Goal: Task Accomplishment & Management: Manage account settings

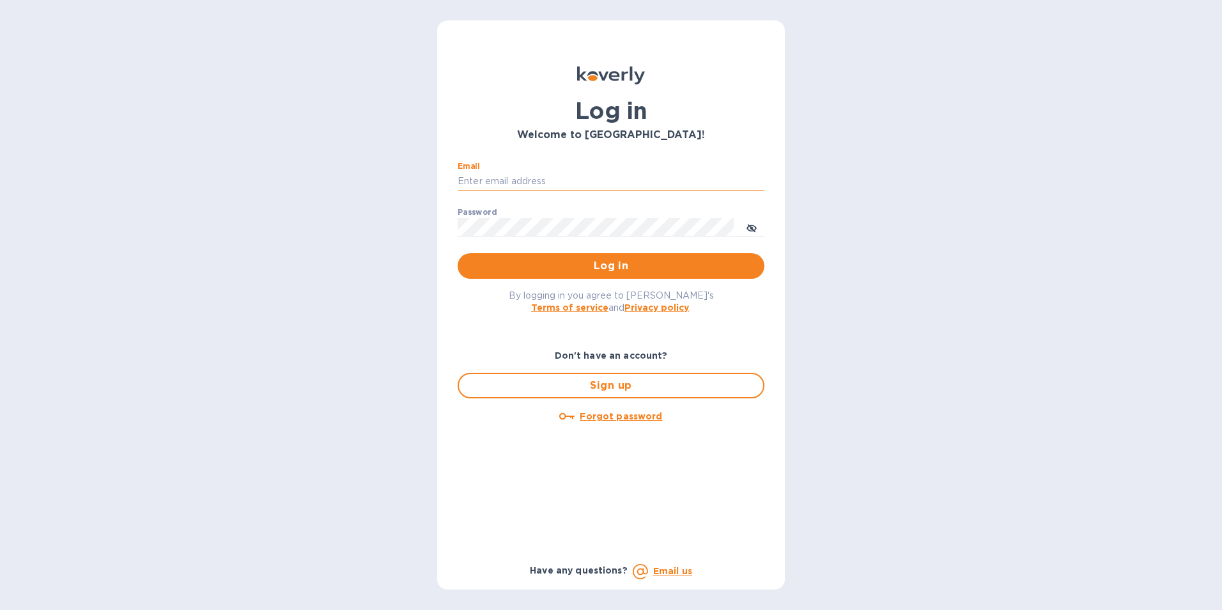
click at [589, 173] on input "Email" at bounding box center [611, 181] width 307 height 19
type input "[PERSON_NAME][EMAIL_ADDRESS][DOMAIN_NAME]"
click at [458, 253] on button "Log in" at bounding box center [611, 266] width 307 height 26
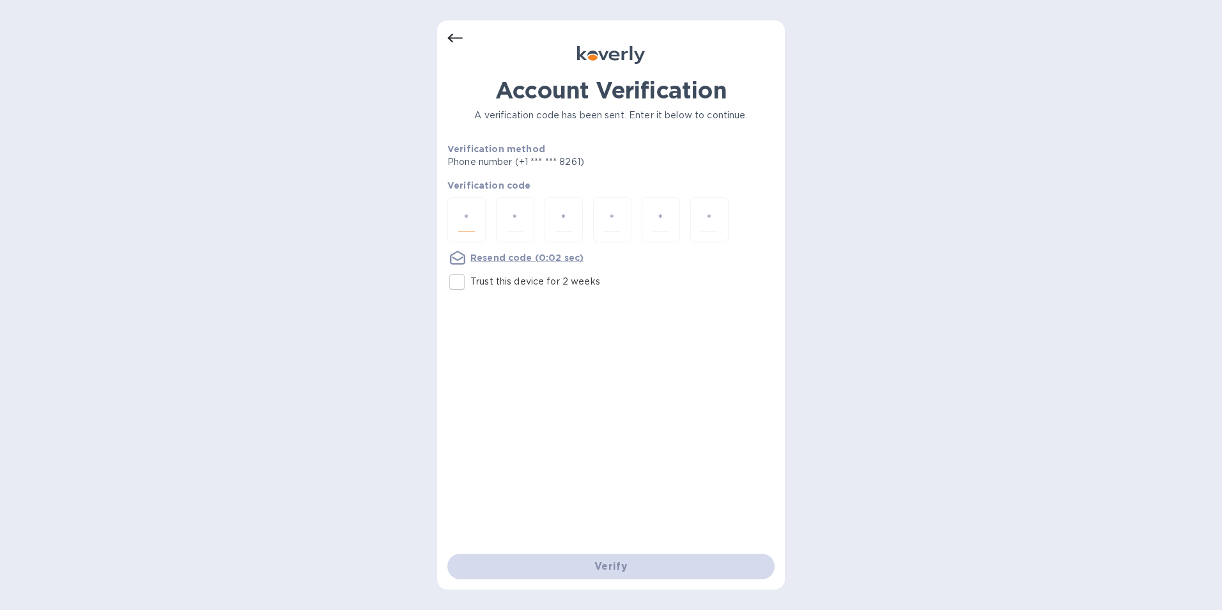
click at [469, 220] on input "number" at bounding box center [466, 220] width 17 height 24
type input "6"
type input "5"
type input "3"
type input "1"
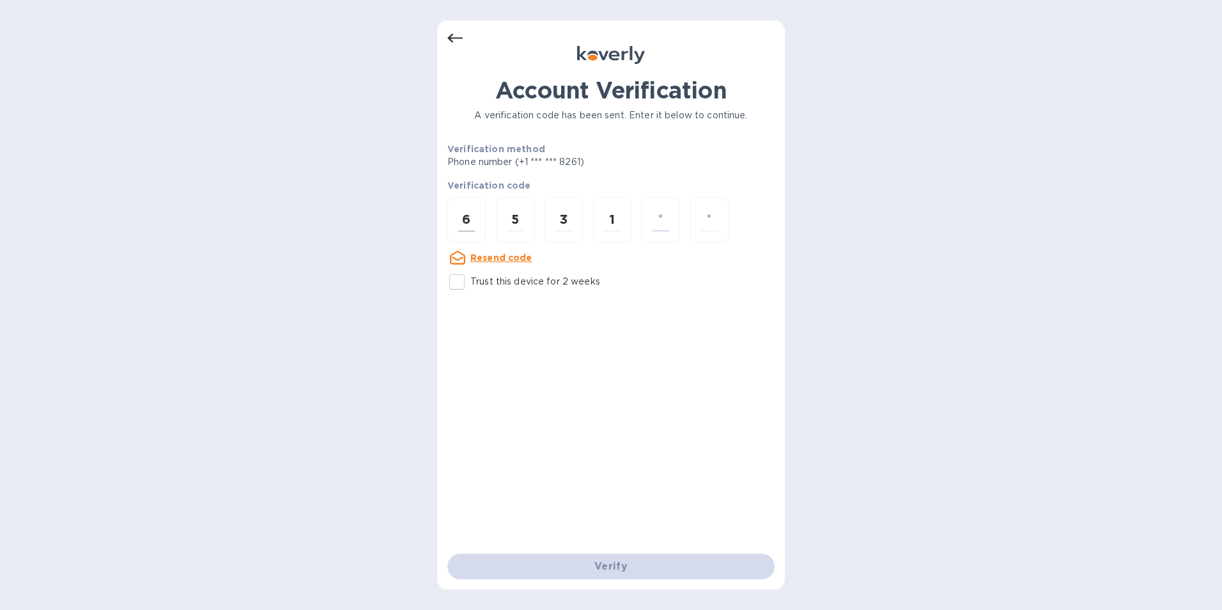
type input "4"
type input "0"
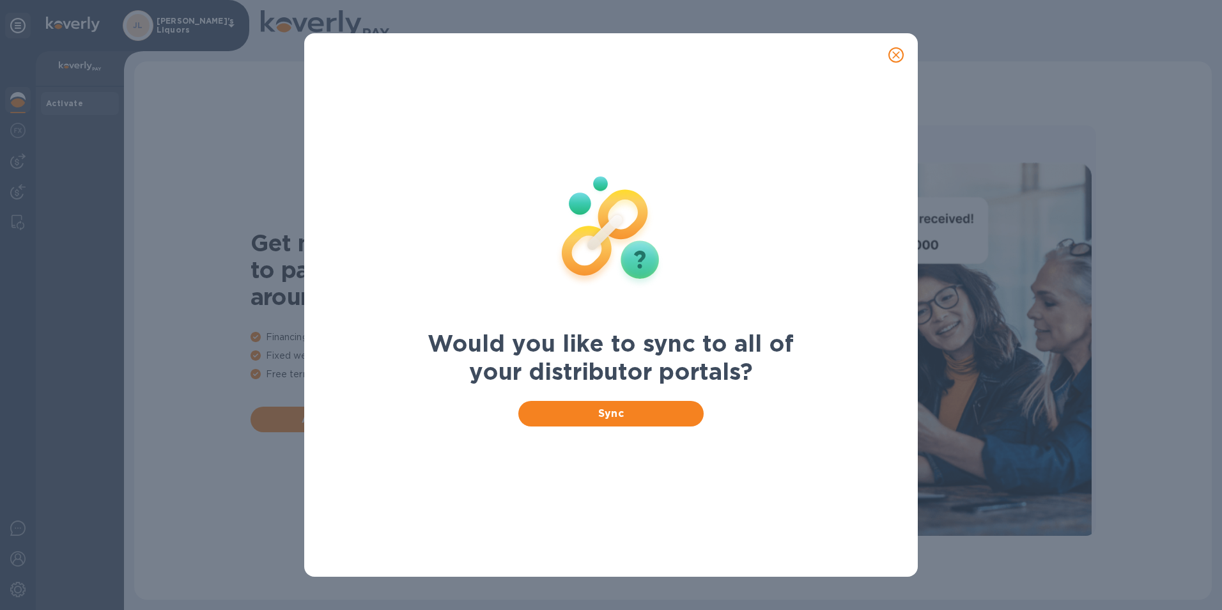
click at [895, 49] on icon "close" at bounding box center [896, 55] width 13 height 13
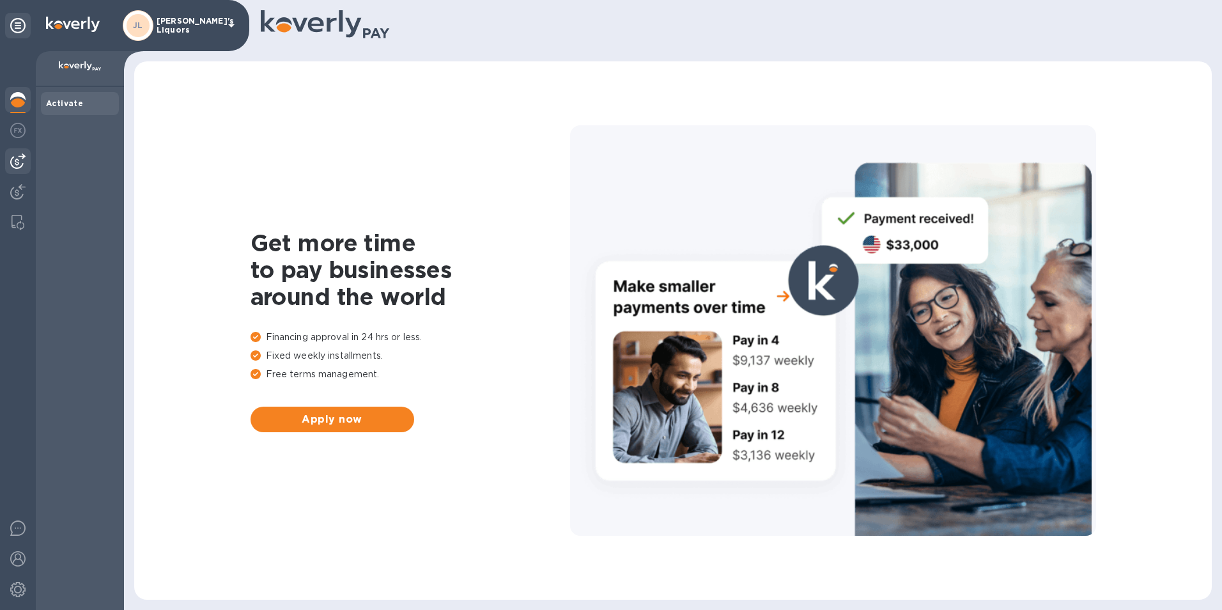
click at [19, 155] on img at bounding box center [17, 160] width 15 height 15
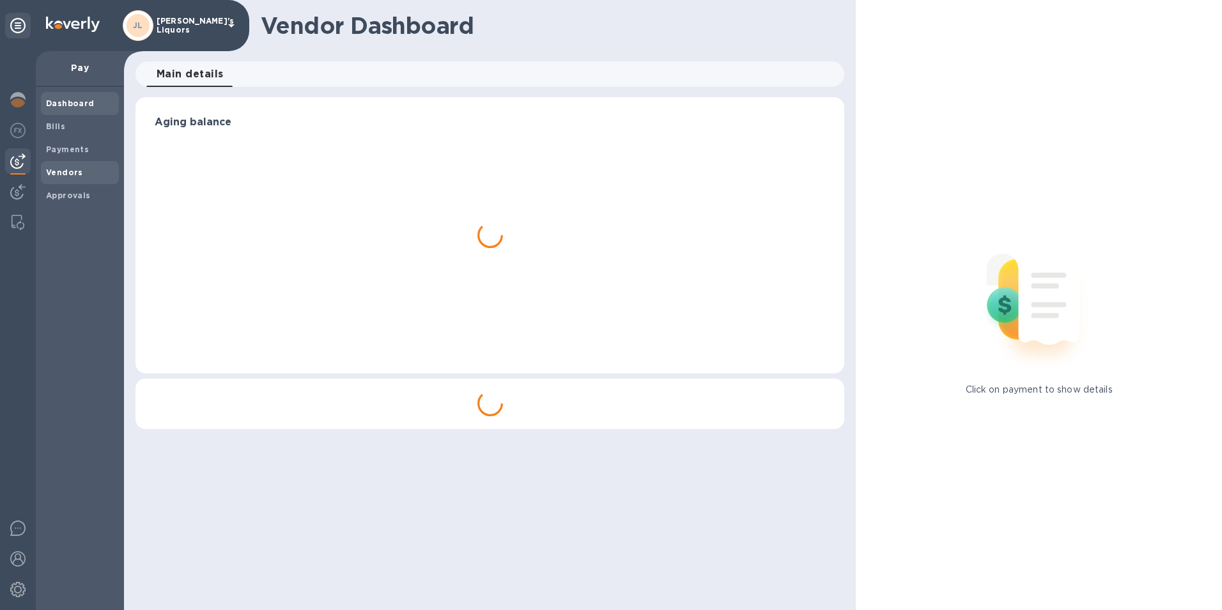
click at [72, 169] on b "Vendors" at bounding box center [64, 172] width 37 height 10
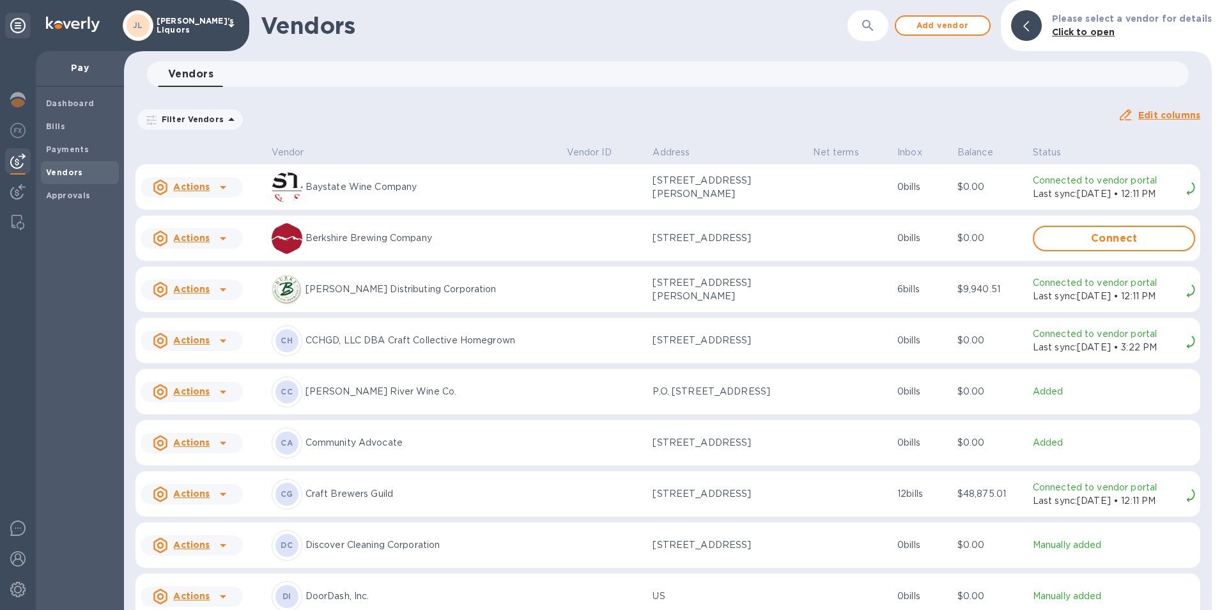
scroll to position [383, 0]
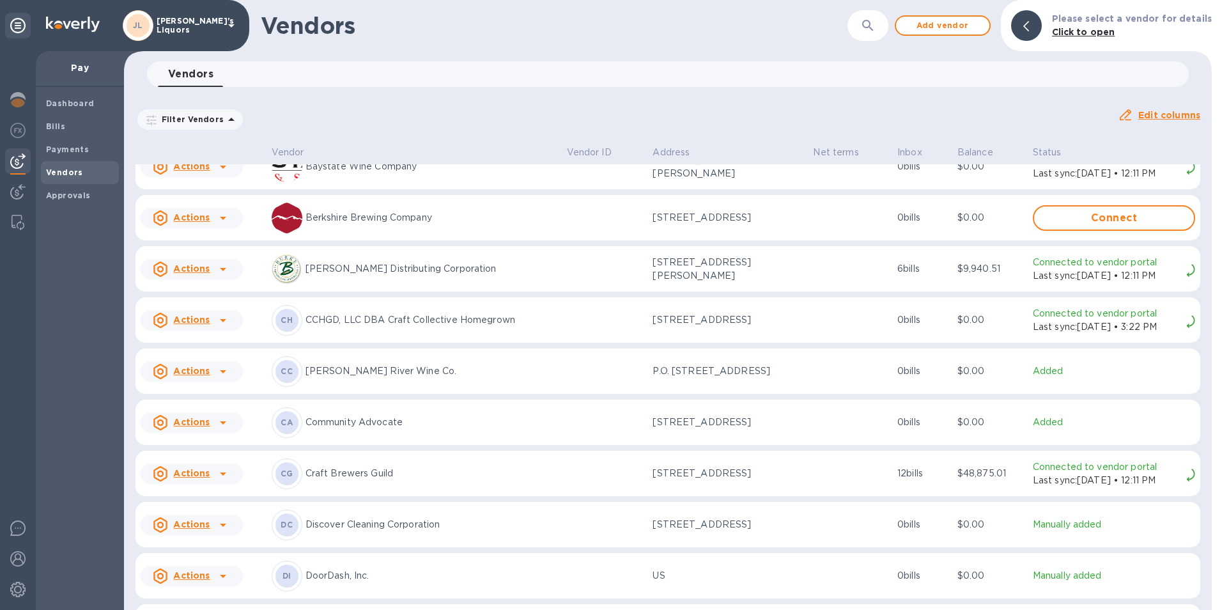
click at [348, 426] on p "Community Advocate" at bounding box center [431, 421] width 251 height 13
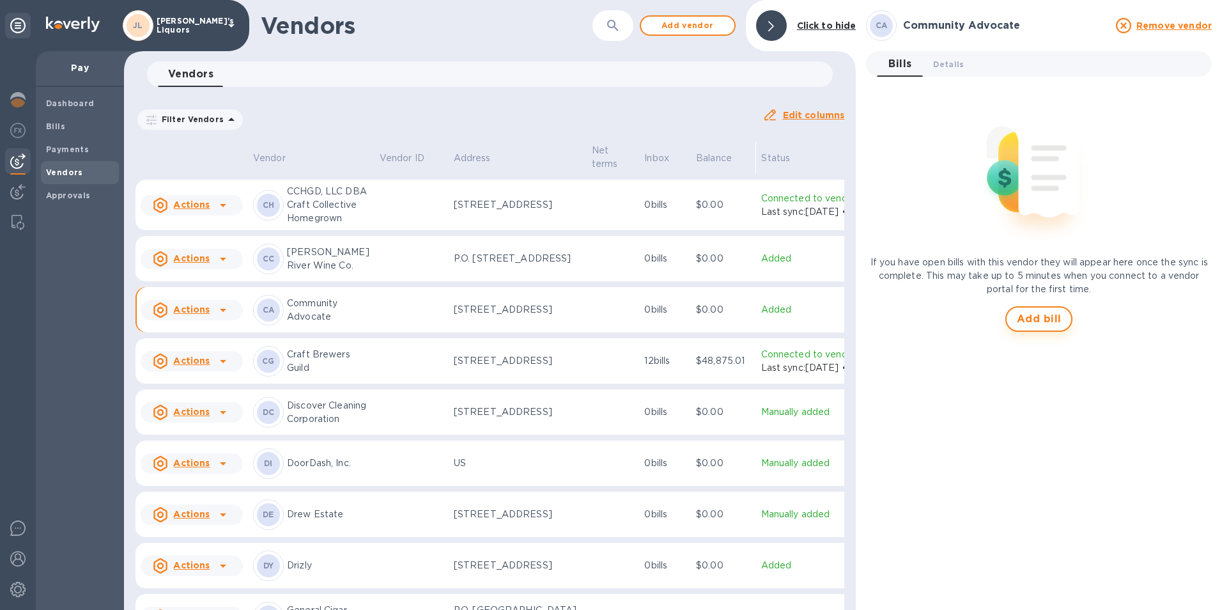
click at [1041, 321] on span "Add bill" at bounding box center [1039, 318] width 45 height 15
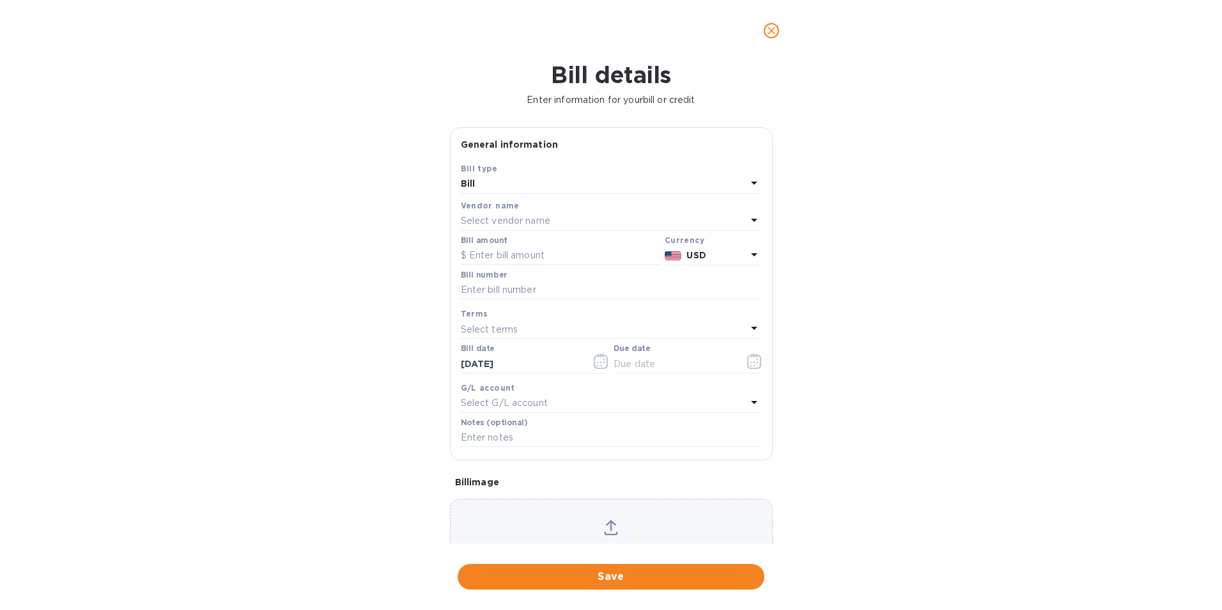
type input "[DATE]"
click at [493, 255] on input "text" at bounding box center [560, 255] width 199 height 19
type input "700.00"
click at [493, 286] on input "text" at bounding box center [611, 290] width 301 height 19
type input "10150003"
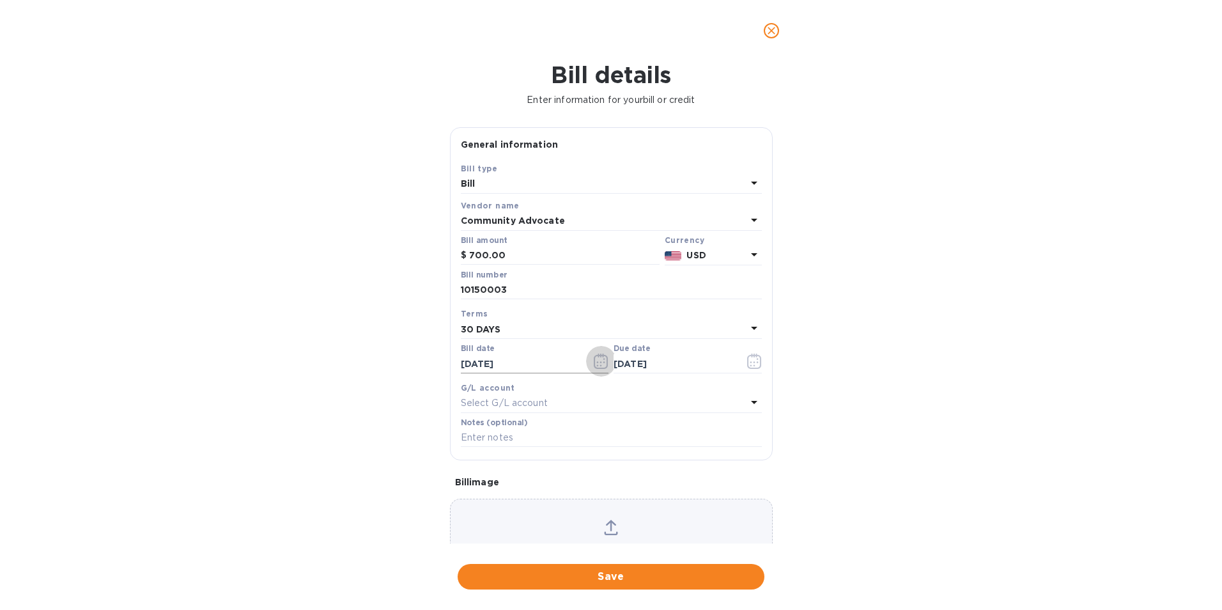
click at [601, 364] on icon "button" at bounding box center [601, 360] width 15 height 15
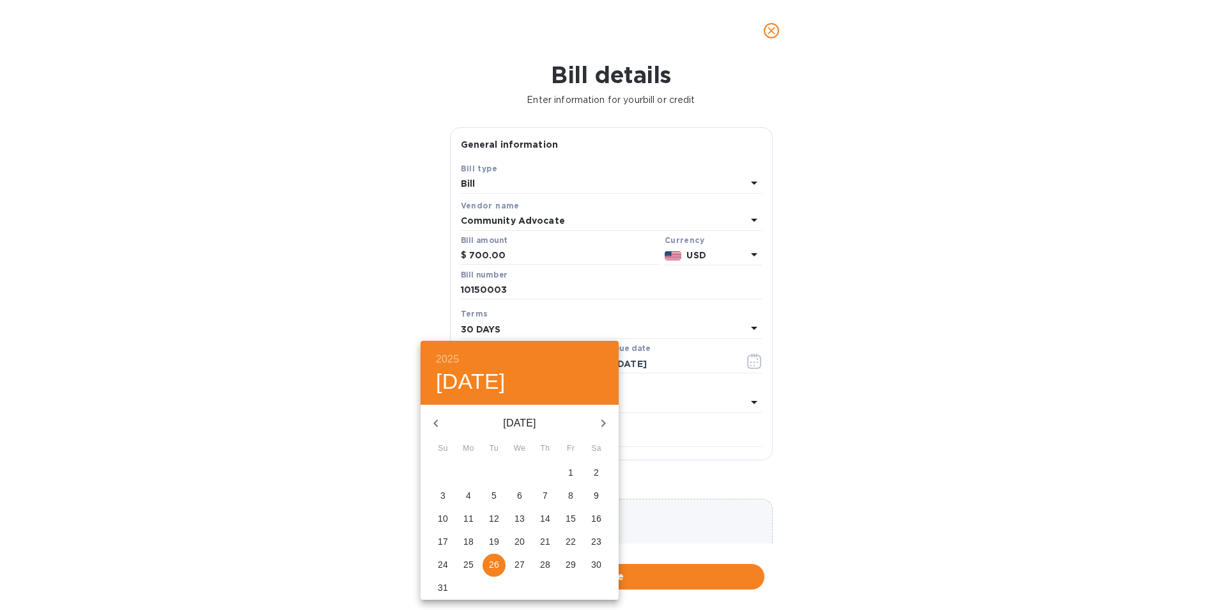
click at [568, 465] on button "1" at bounding box center [570, 472] width 23 height 23
type input "[DATE]"
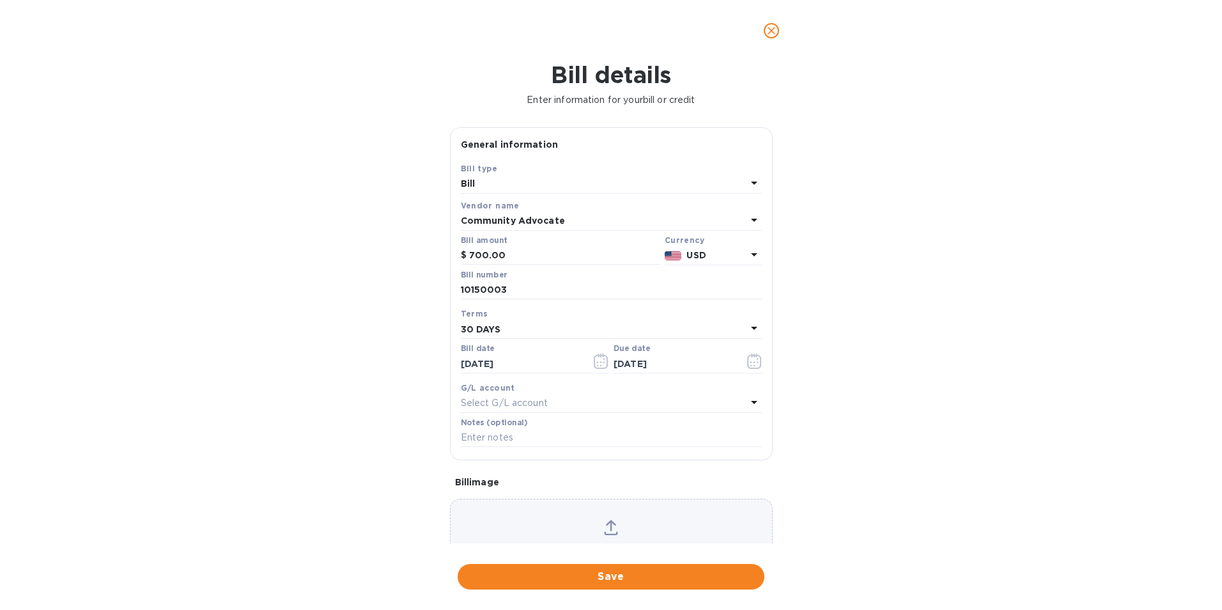
click at [721, 325] on div "30 DAYS" at bounding box center [604, 329] width 286 height 18
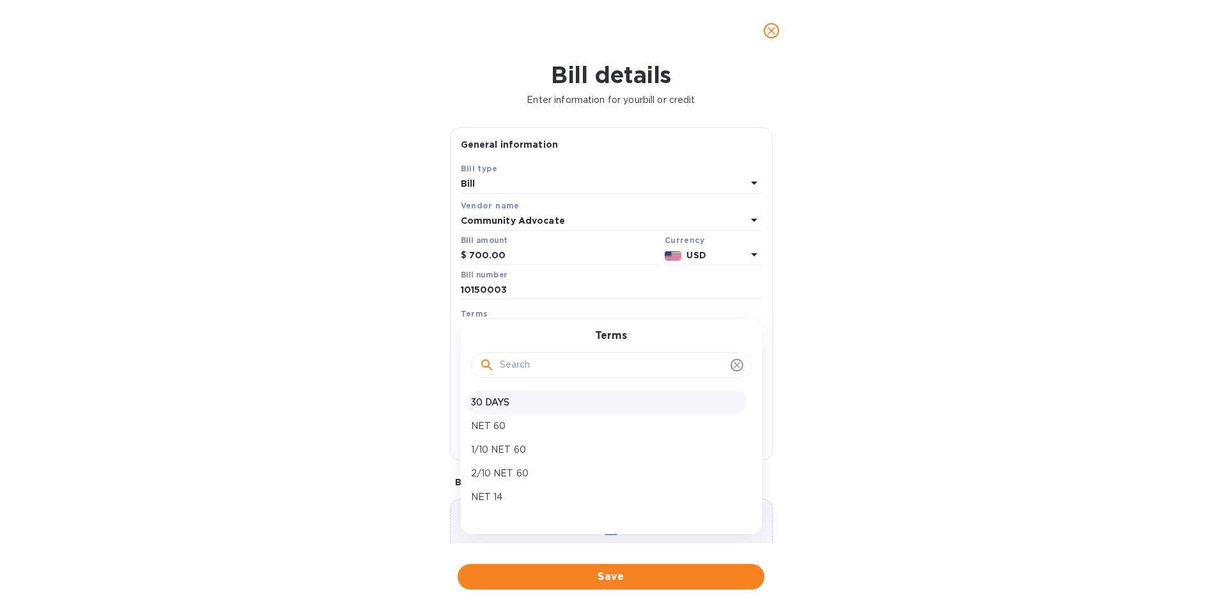
click at [518, 399] on p "30 DAYS" at bounding box center [606, 402] width 270 height 13
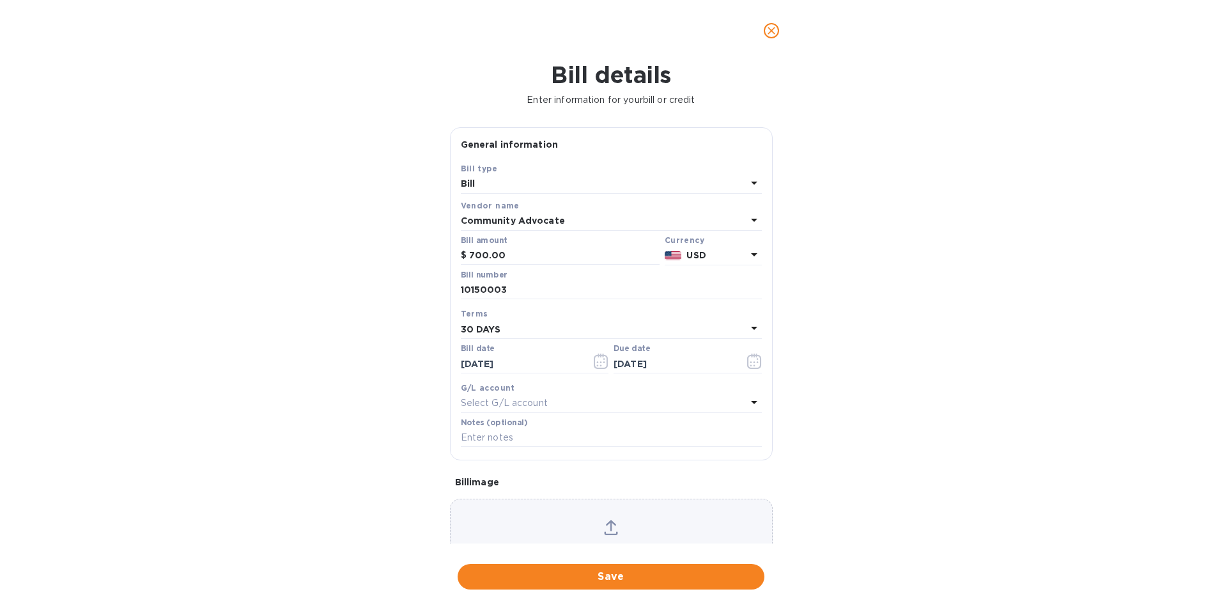
type input "[DATE]"
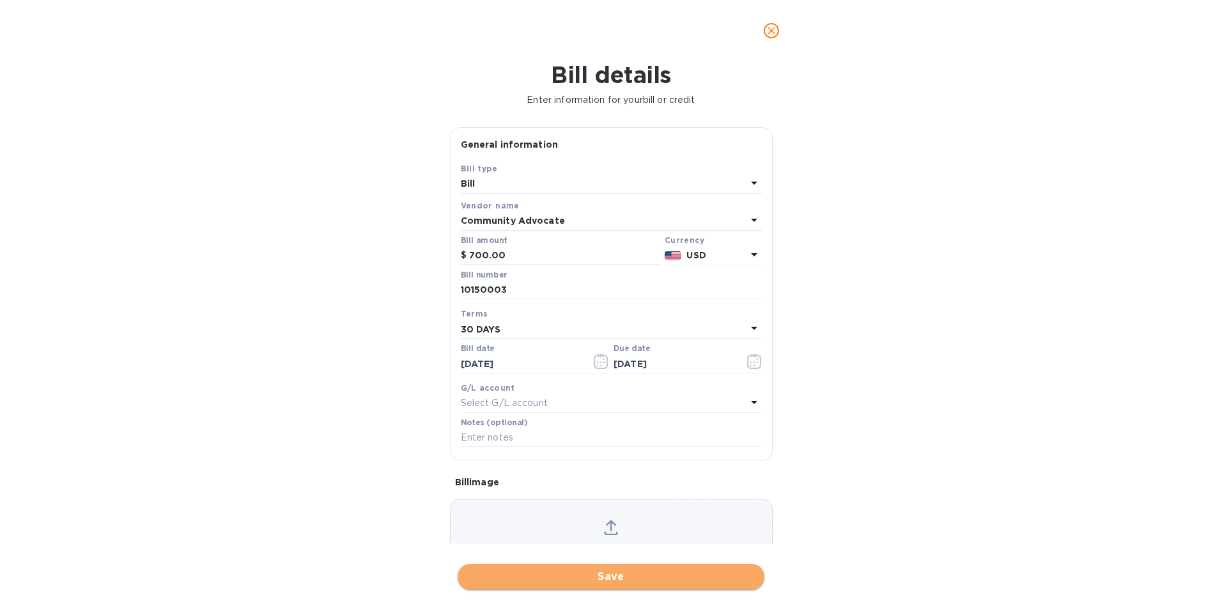
click at [616, 578] on span "Save" at bounding box center [611, 576] width 286 height 15
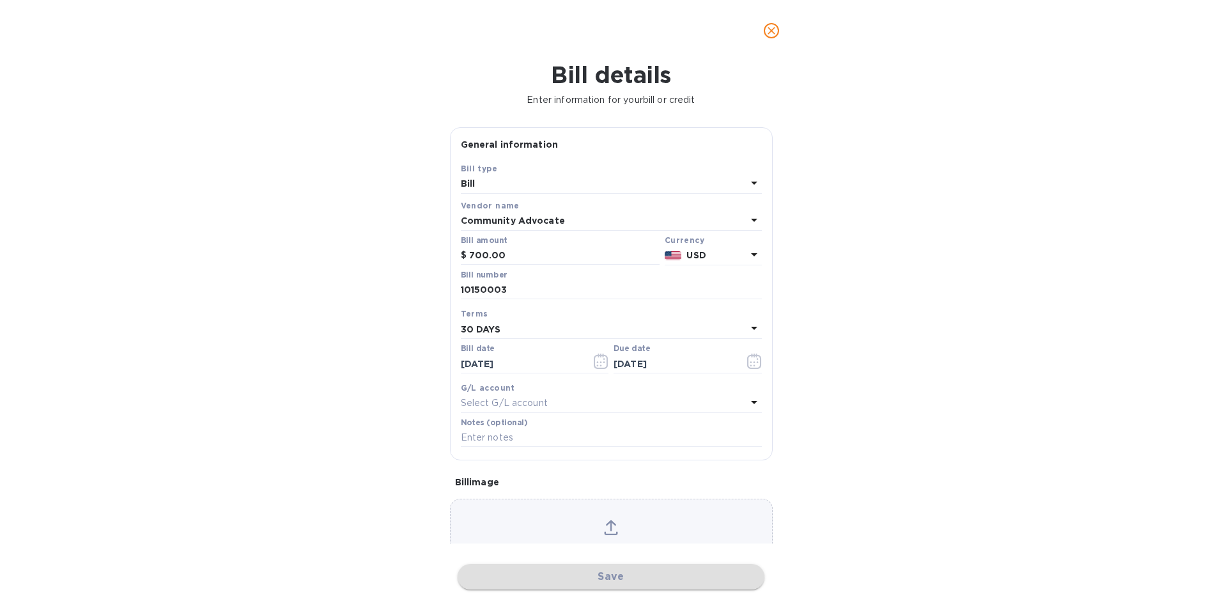
scroll to position [523, 0]
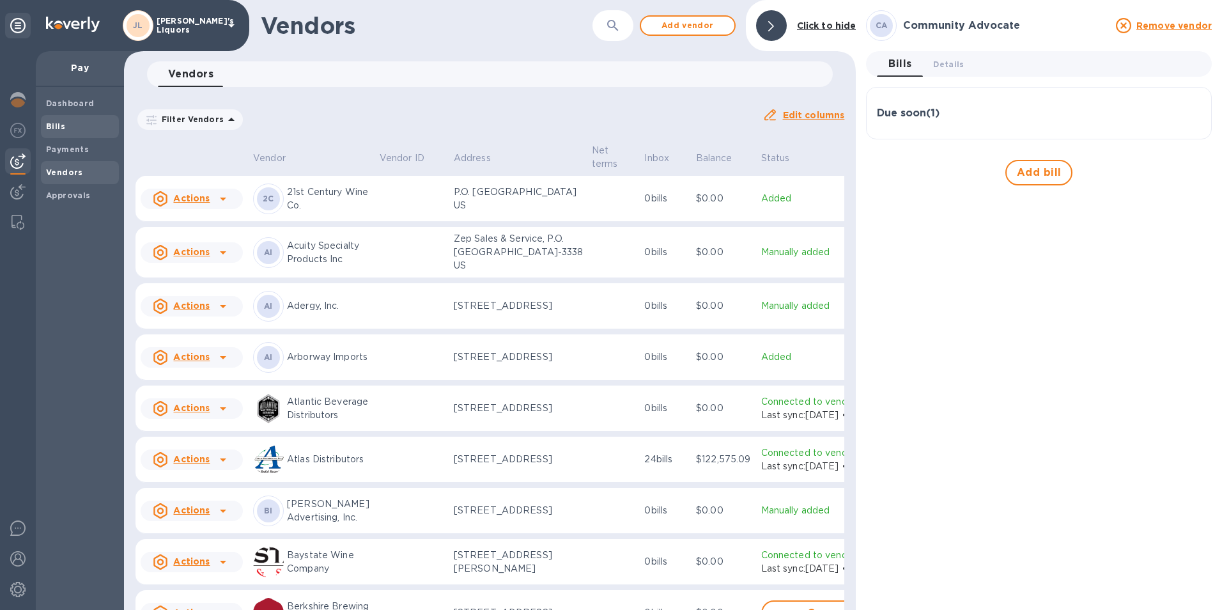
click at [49, 120] on span "Bills" at bounding box center [55, 126] width 19 height 13
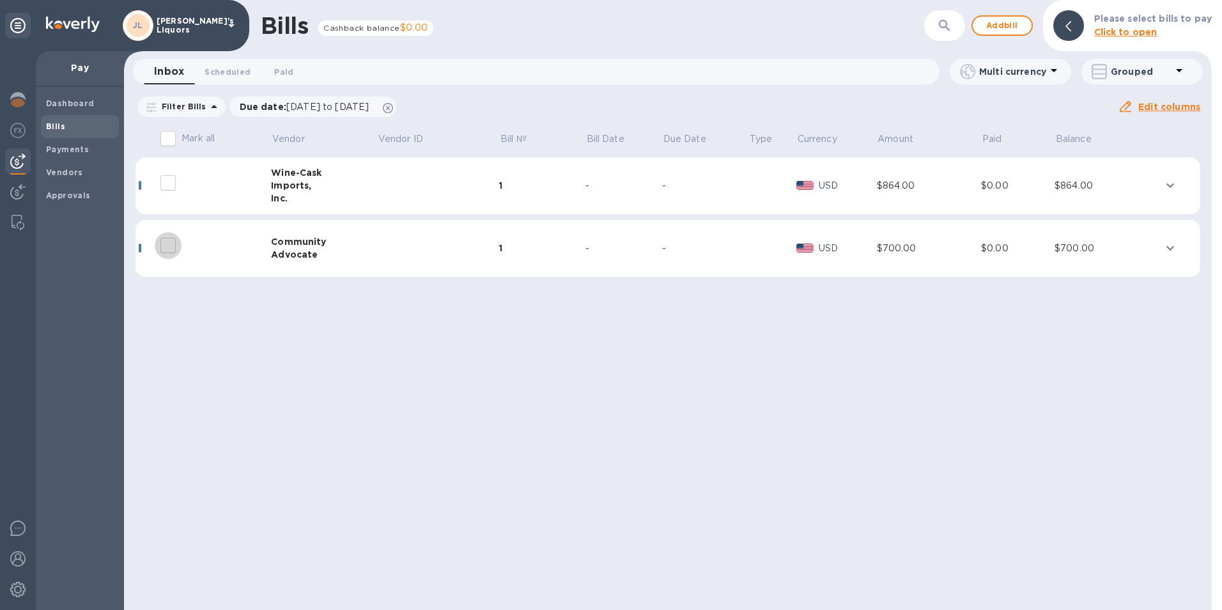
click at [167, 242] on input "decorative checkbox" at bounding box center [168, 245] width 27 height 27
click at [1176, 247] on icon "expand row" at bounding box center [1170, 247] width 15 height 15
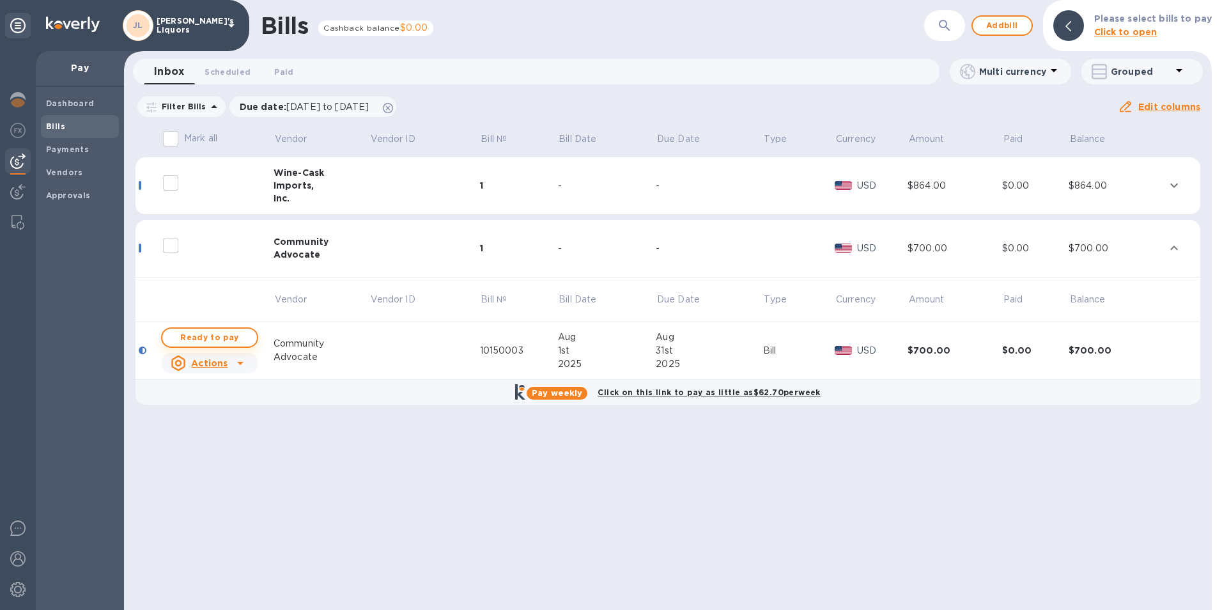
click at [208, 333] on span "Ready to pay" at bounding box center [210, 337] width 74 height 15
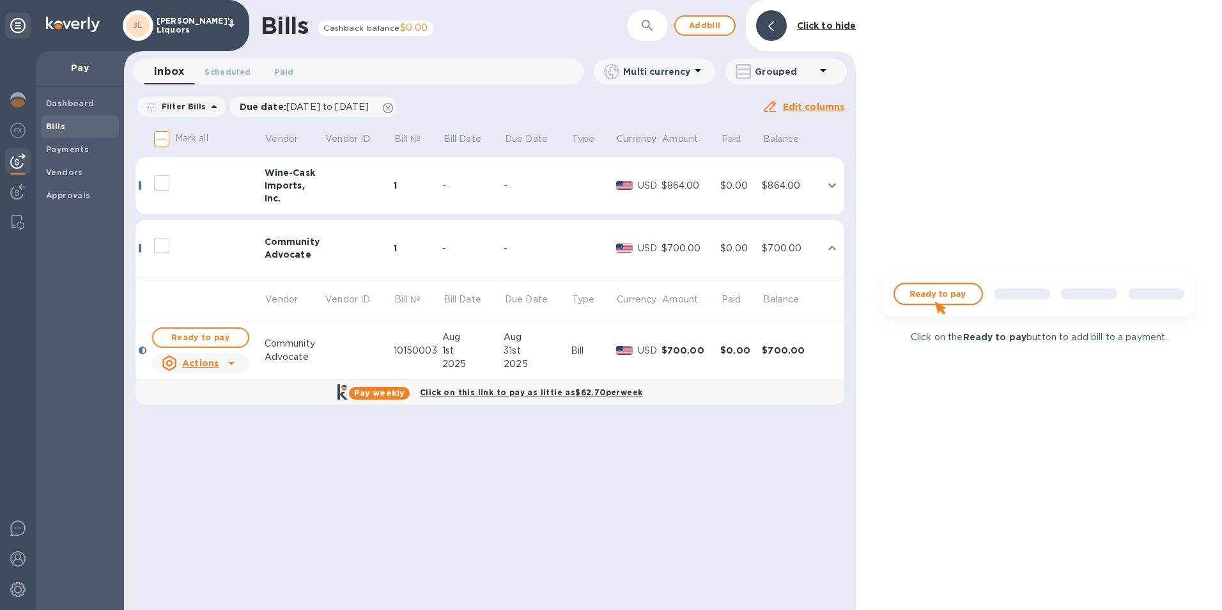
checkbox input "true"
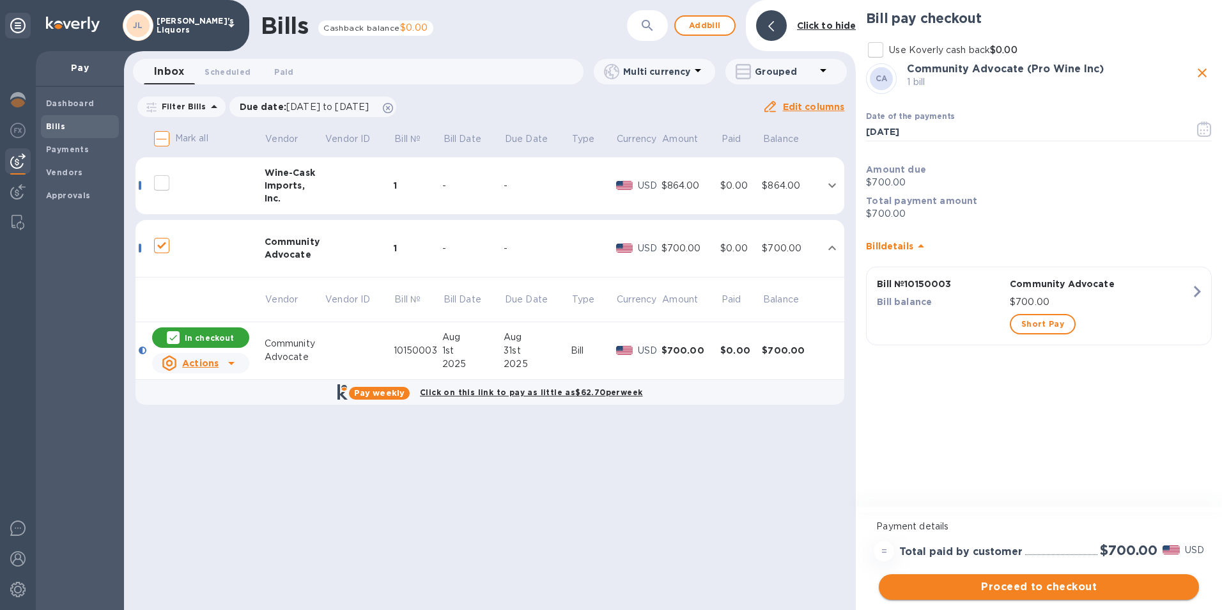
click at [1064, 588] on span "Proceed to checkout" at bounding box center [1039, 586] width 300 height 15
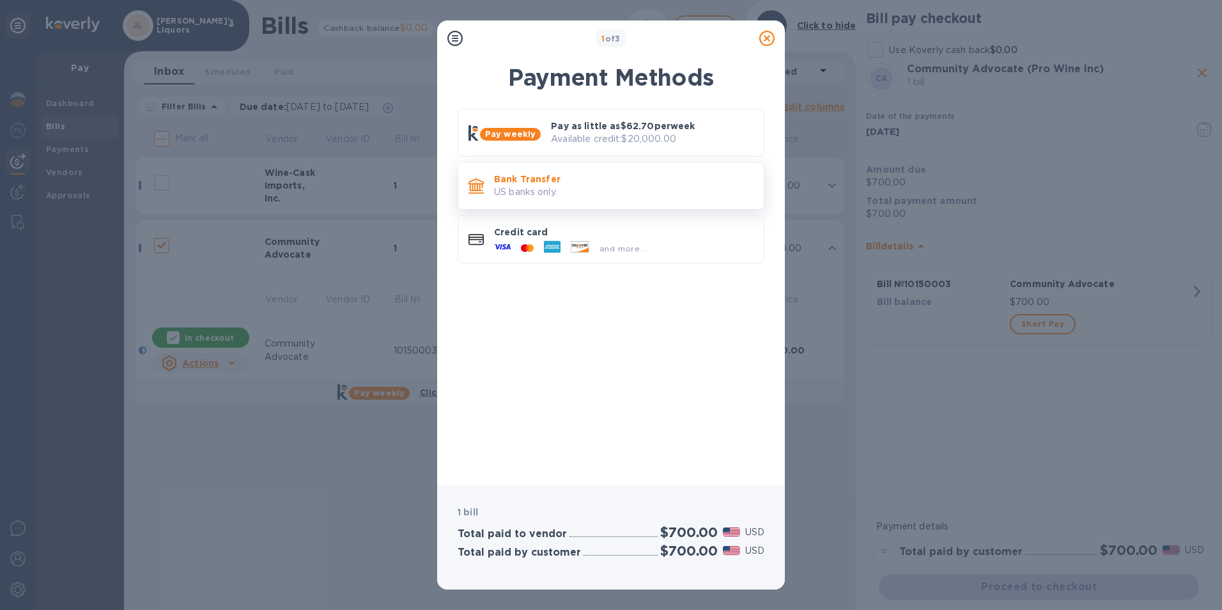
click at [540, 190] on p "US banks only." at bounding box center [623, 191] width 259 height 13
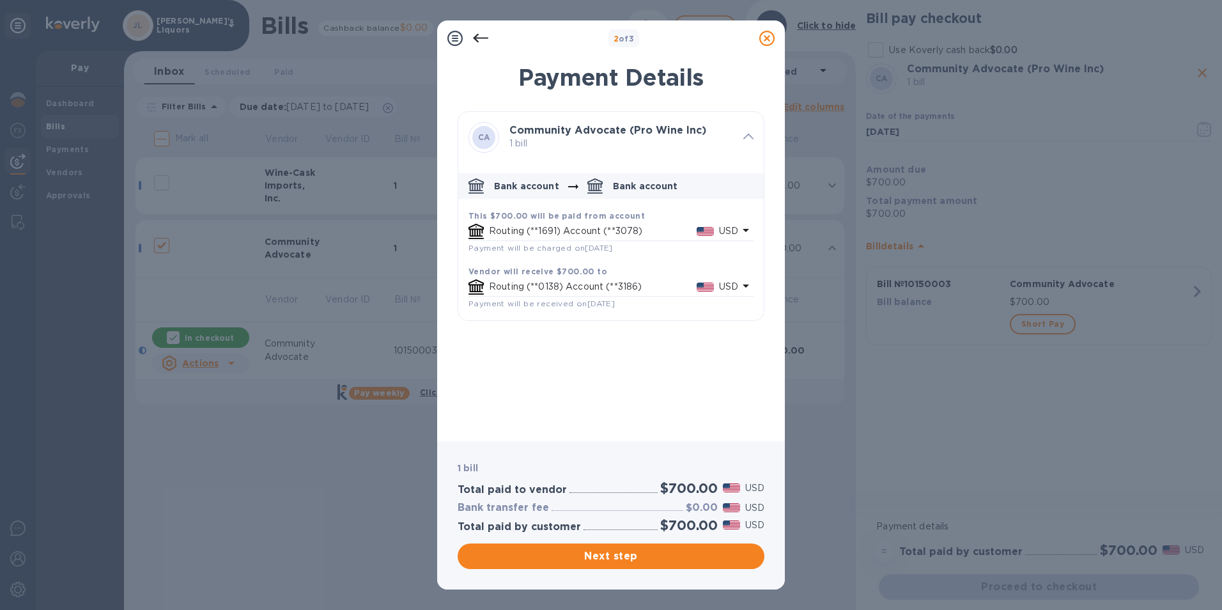
click at [768, 34] on icon at bounding box center [766, 38] width 15 height 15
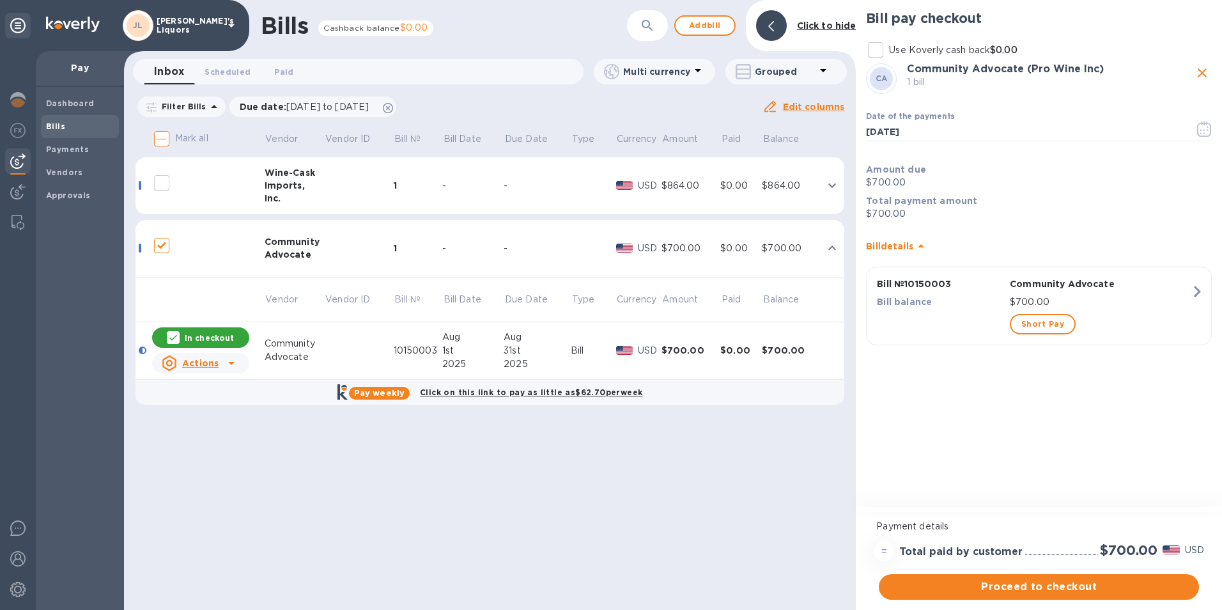
click at [214, 364] on u "Actions" at bounding box center [200, 363] width 36 height 10
click at [205, 446] on b "Delete" at bounding box center [204, 445] width 32 height 10
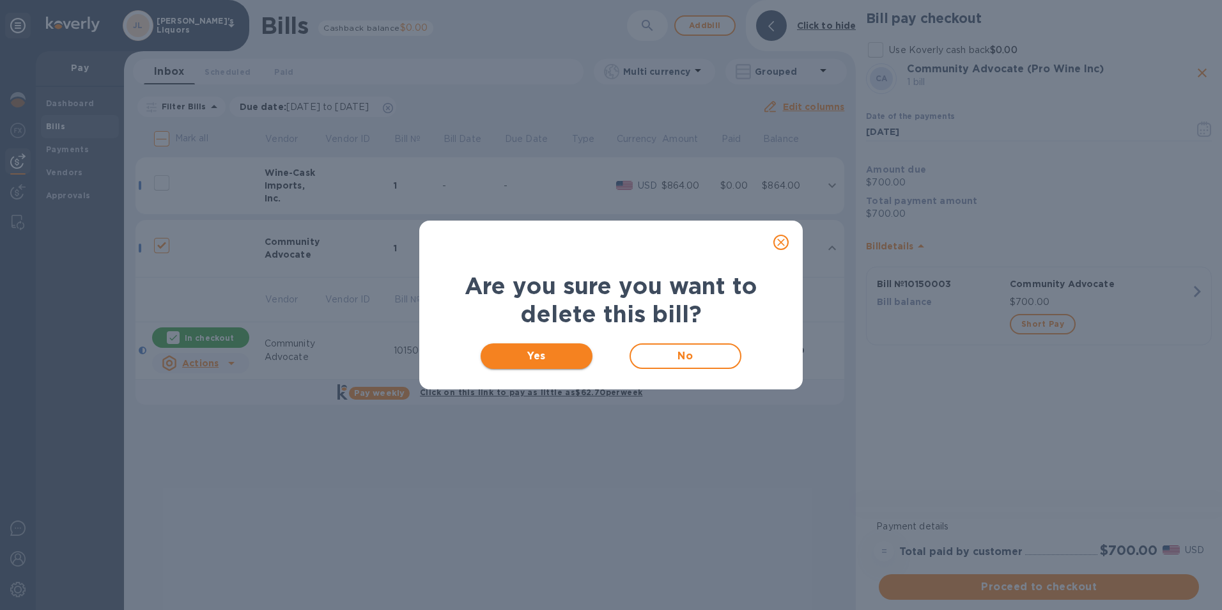
click at [548, 358] on span "Yes" at bounding box center [536, 355] width 91 height 15
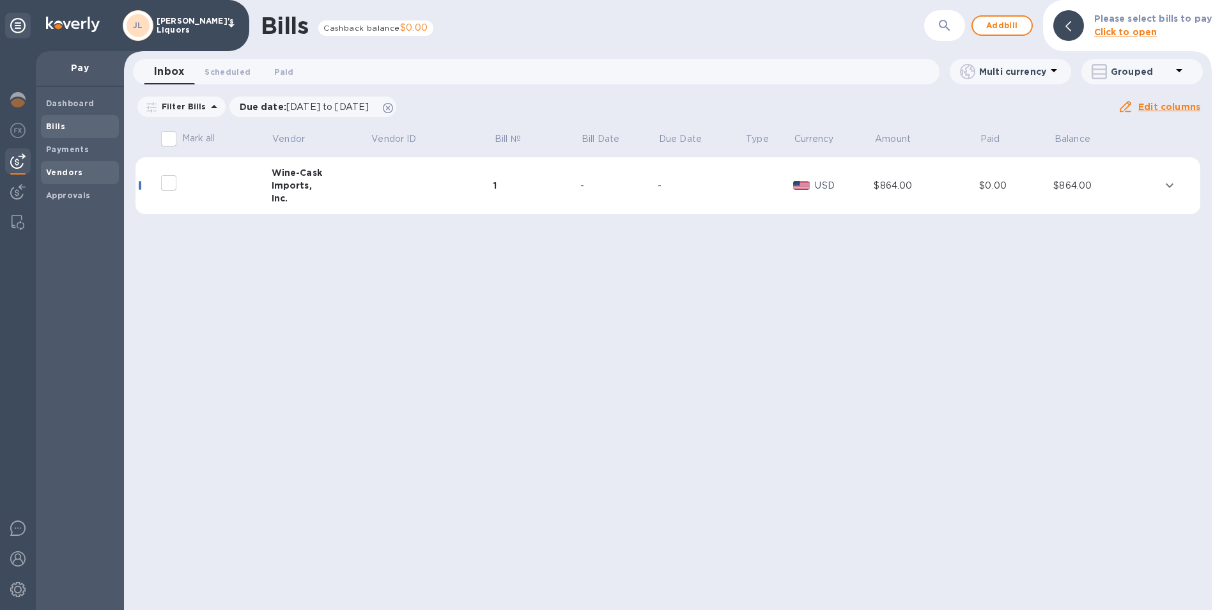
click at [58, 172] on b "Vendors" at bounding box center [64, 172] width 37 height 10
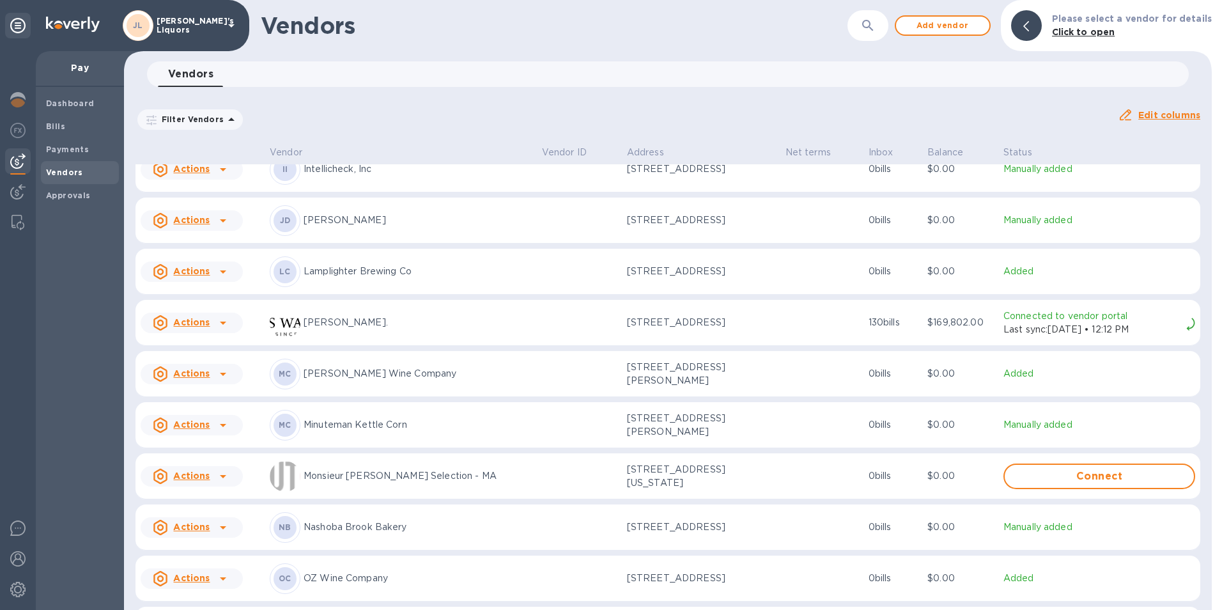
scroll to position [2429, 0]
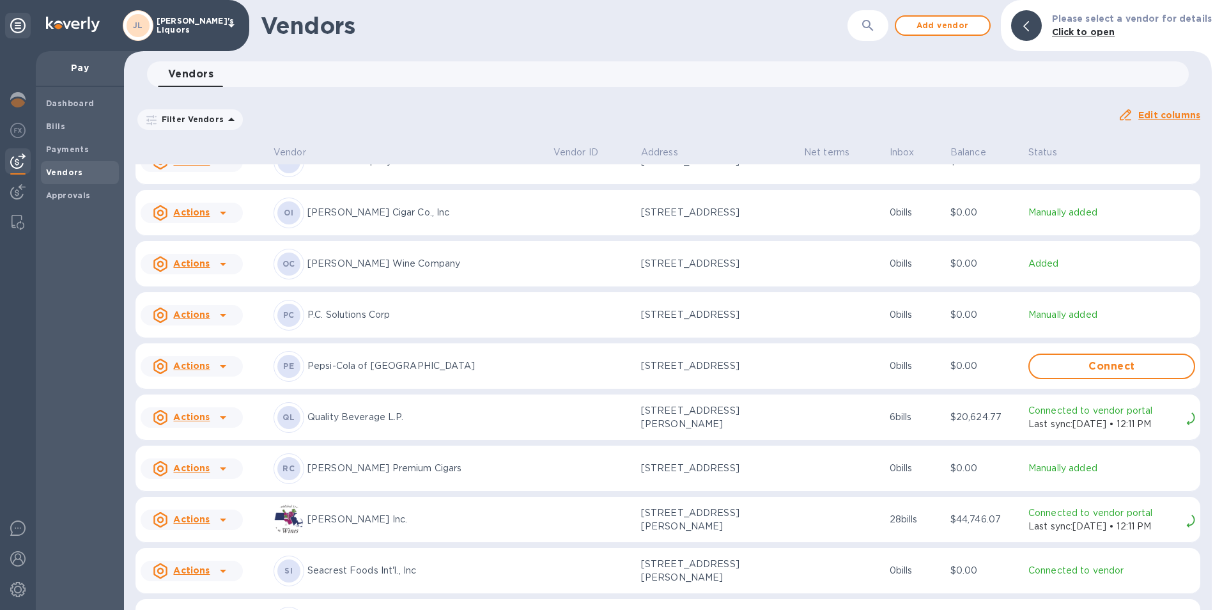
click at [350, 321] on p "P.C. Solutions Corp" at bounding box center [425, 314] width 236 height 13
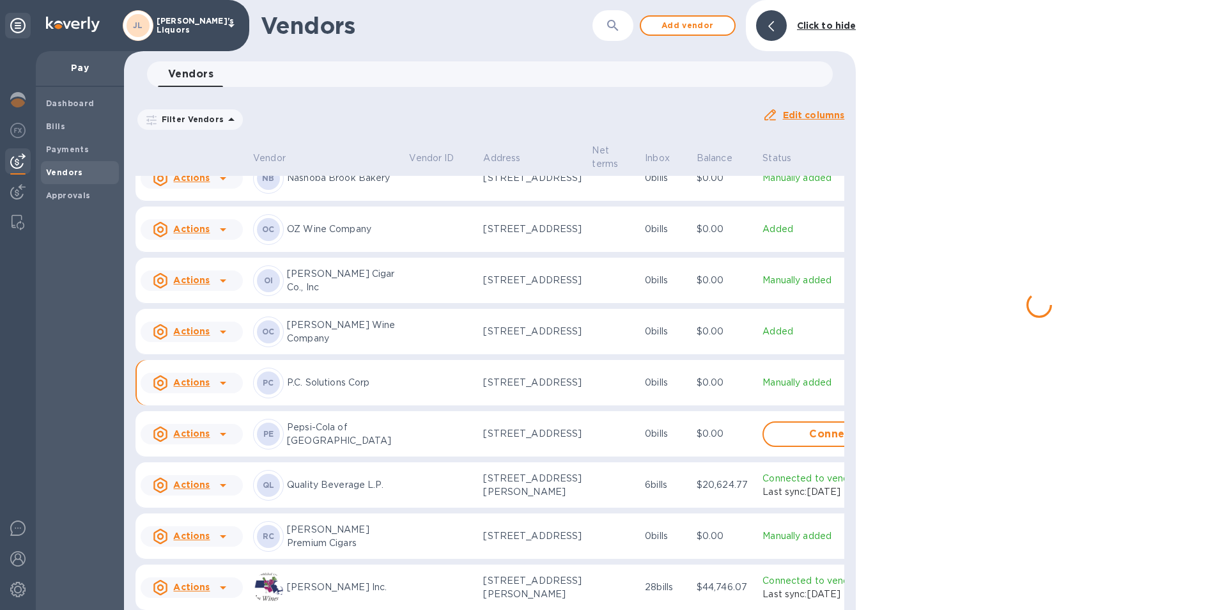
scroll to position [2547, 0]
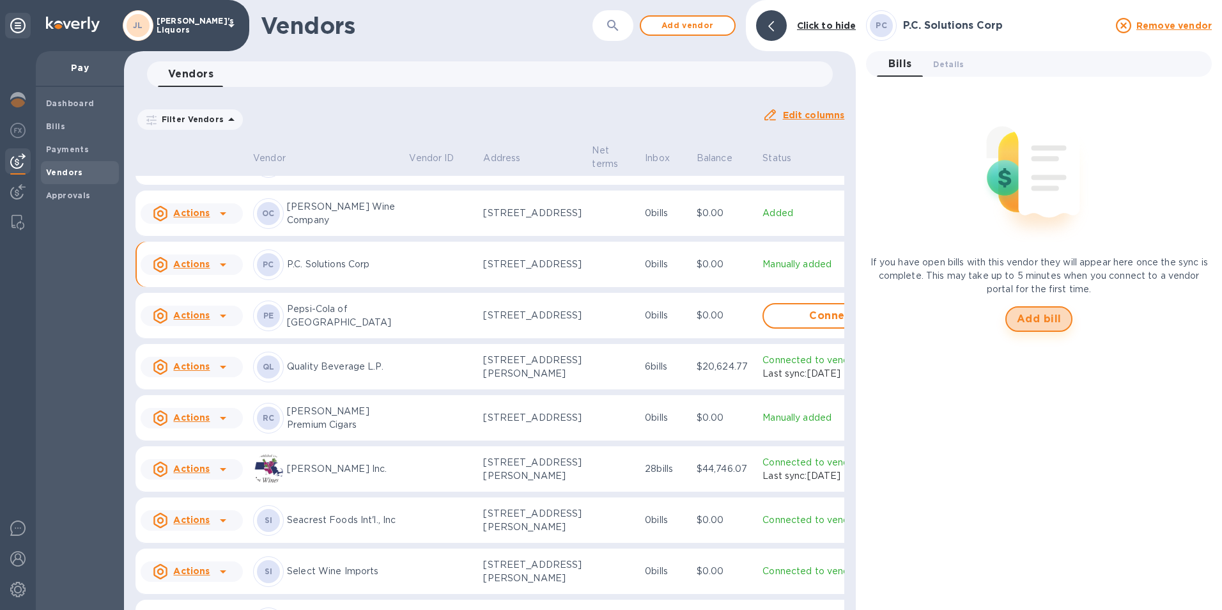
click at [1031, 319] on span "Add bill" at bounding box center [1039, 318] width 45 height 15
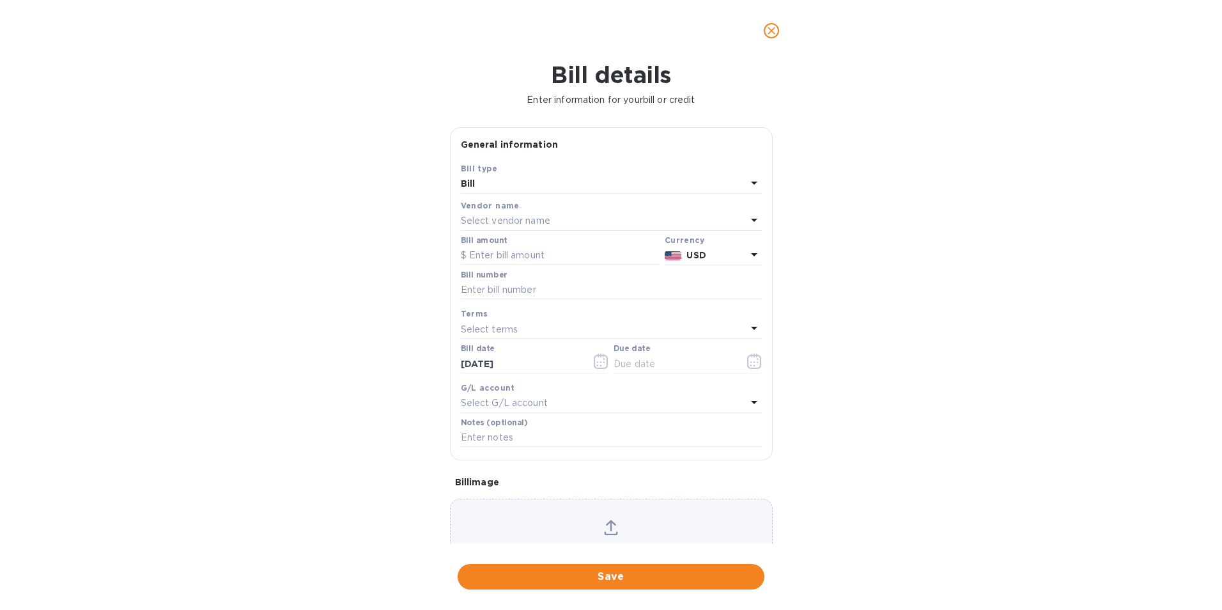
type input "[DATE]"
click at [573, 254] on input "text" at bounding box center [560, 255] width 199 height 19
type input "105.00"
click at [533, 295] on input "text" at bounding box center [611, 290] width 301 height 19
type input "1-433424"
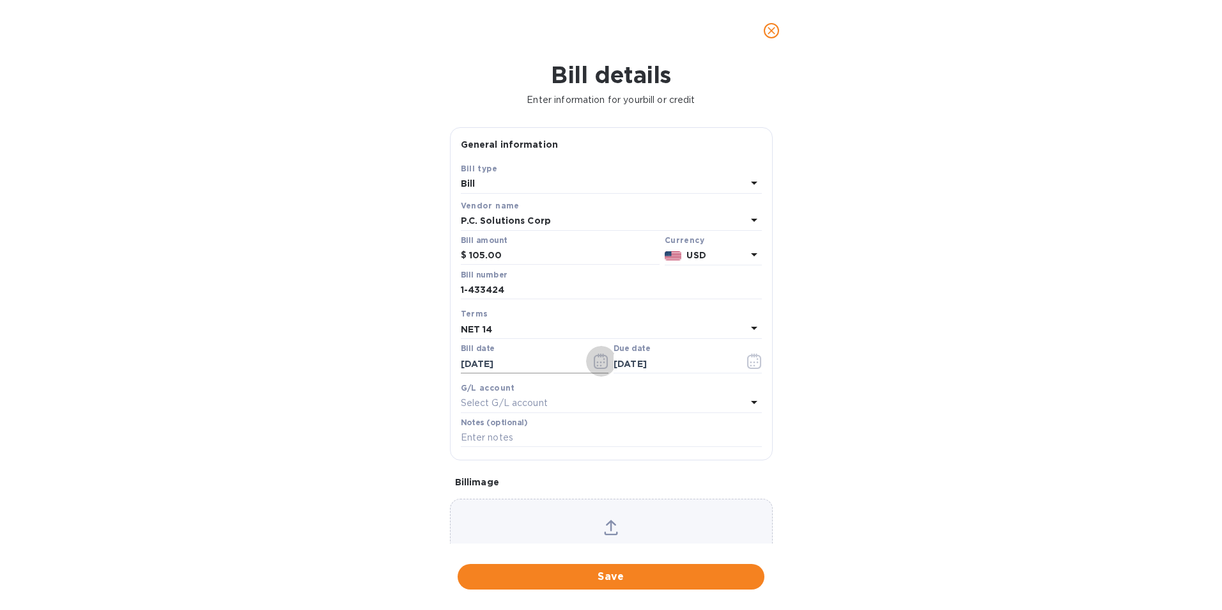
click at [603, 362] on icon "button" at bounding box center [604, 362] width 2 height 2
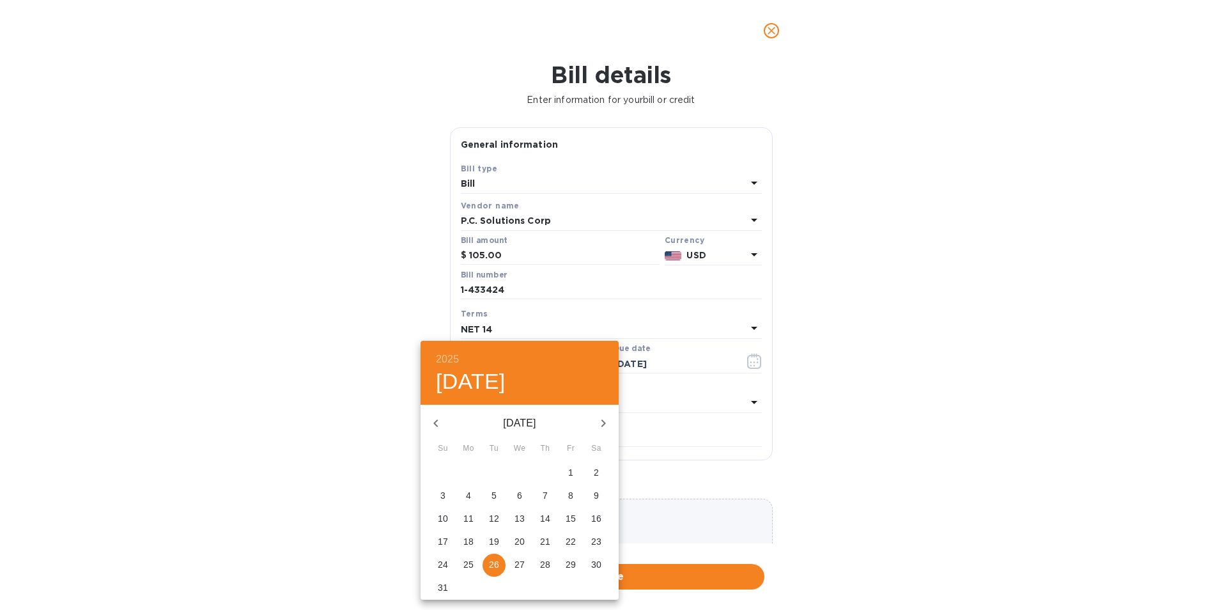
click at [499, 515] on p "12" at bounding box center [494, 518] width 10 height 13
type input "[DATE]"
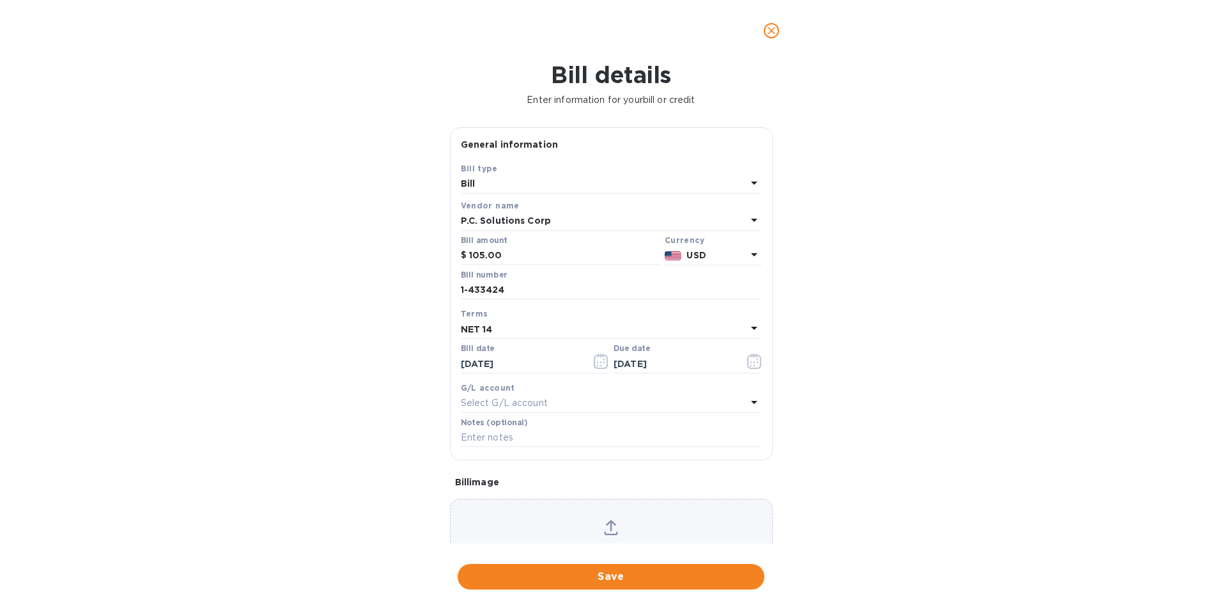
click at [517, 320] on div "Terms" at bounding box center [611, 313] width 301 height 13
click at [747, 325] on icon at bounding box center [754, 327] width 15 height 15
click at [504, 491] on p "NET 14" at bounding box center [606, 496] width 270 height 13
type input "[DATE]"
click at [663, 573] on span "Save" at bounding box center [611, 576] width 286 height 15
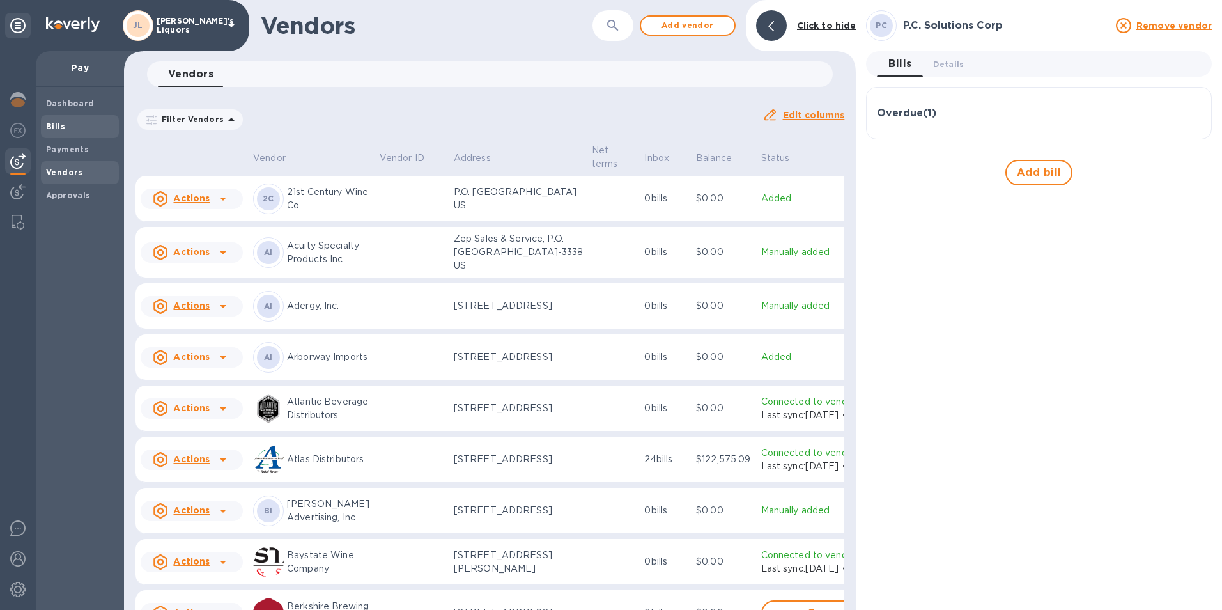
click at [68, 117] on div "Bills" at bounding box center [80, 126] width 78 height 23
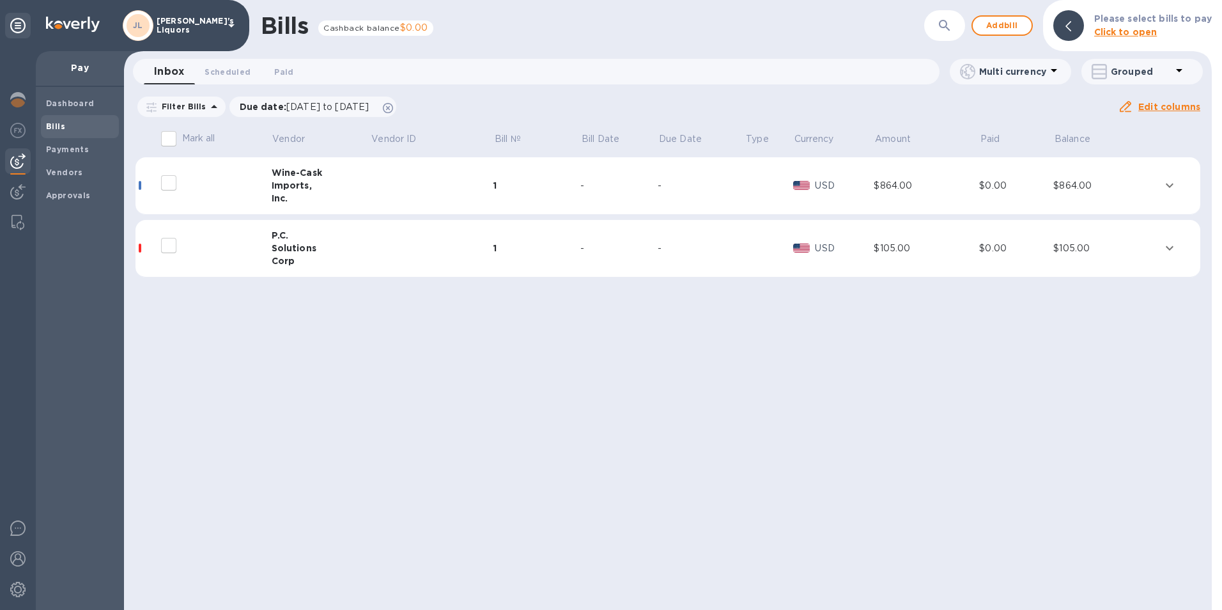
click at [296, 245] on div "Solutions" at bounding box center [321, 248] width 99 height 13
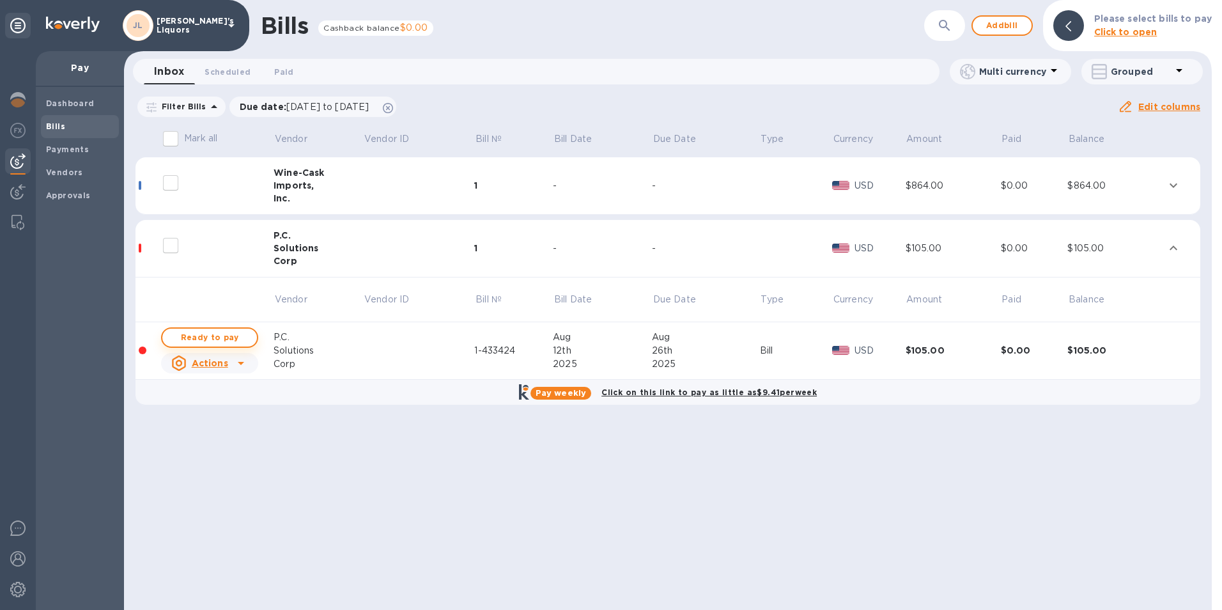
click at [200, 336] on span "Ready to pay" at bounding box center [210, 337] width 74 height 15
checkbox input "true"
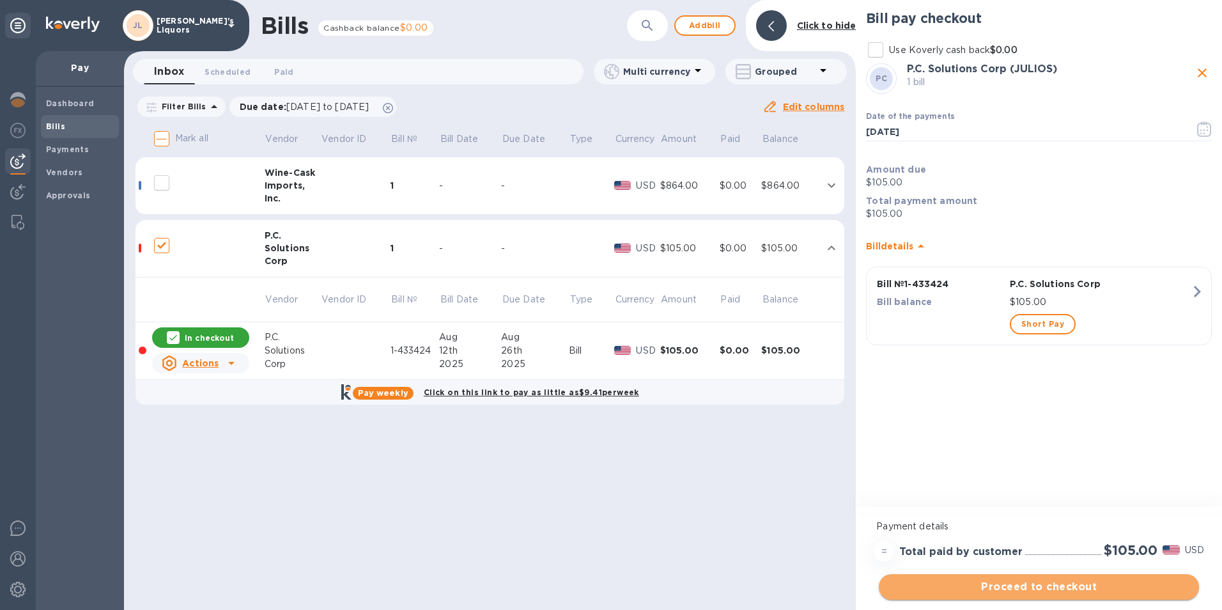
click at [1009, 583] on span "Proceed to checkout" at bounding box center [1039, 586] width 300 height 15
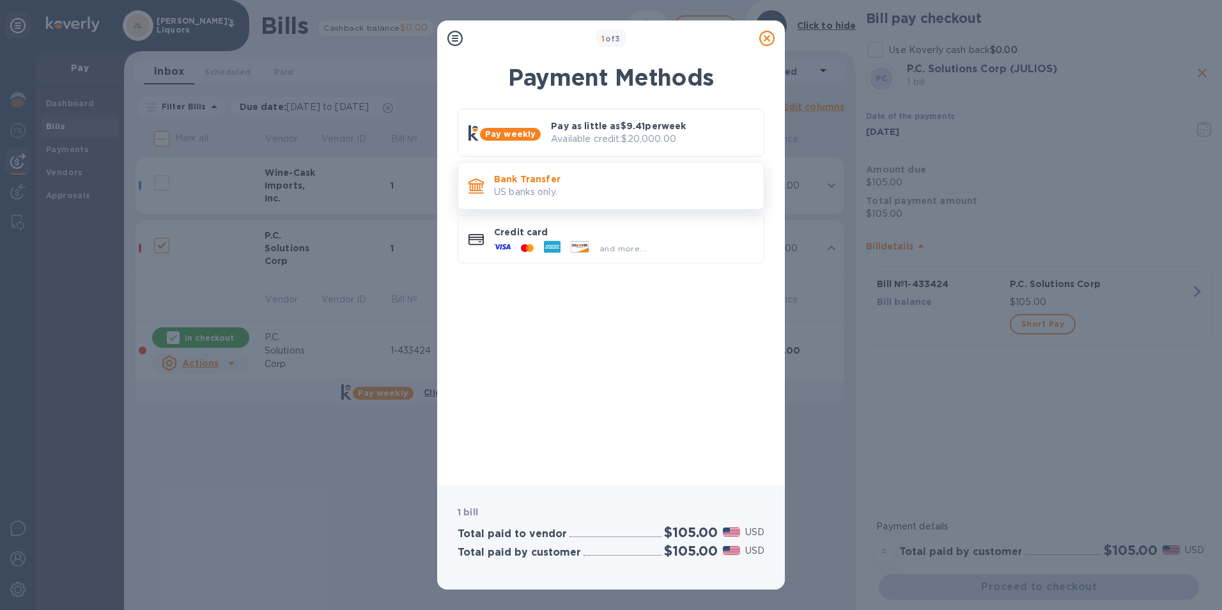
click at [588, 191] on p "US banks only." at bounding box center [623, 191] width 259 height 13
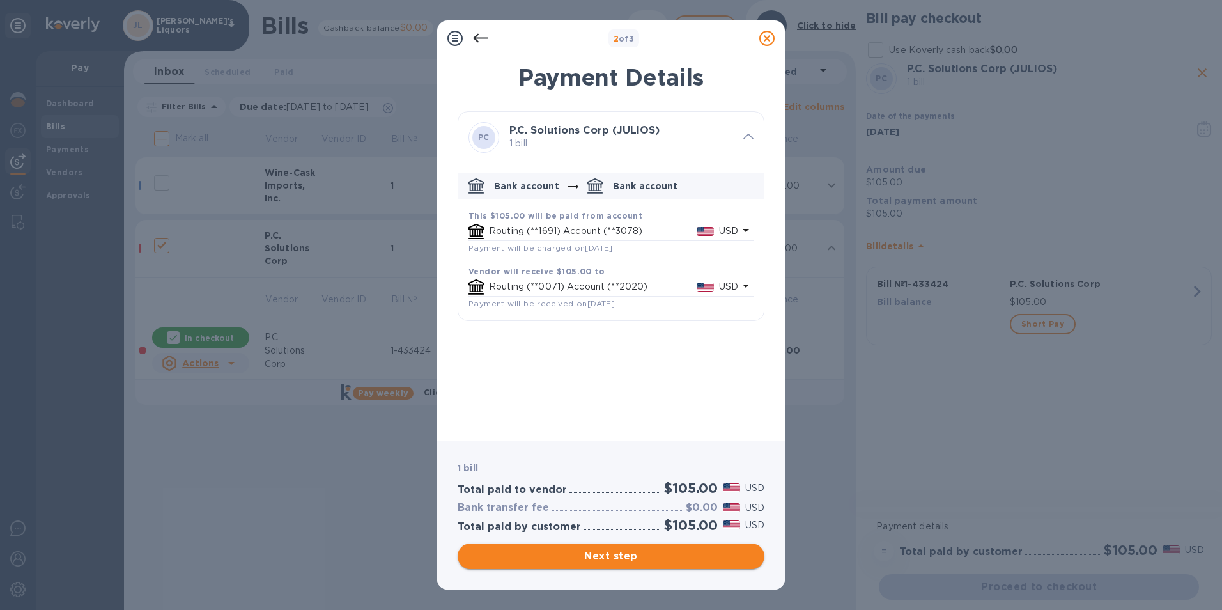
click at [614, 562] on span "Next step" at bounding box center [611, 555] width 286 height 15
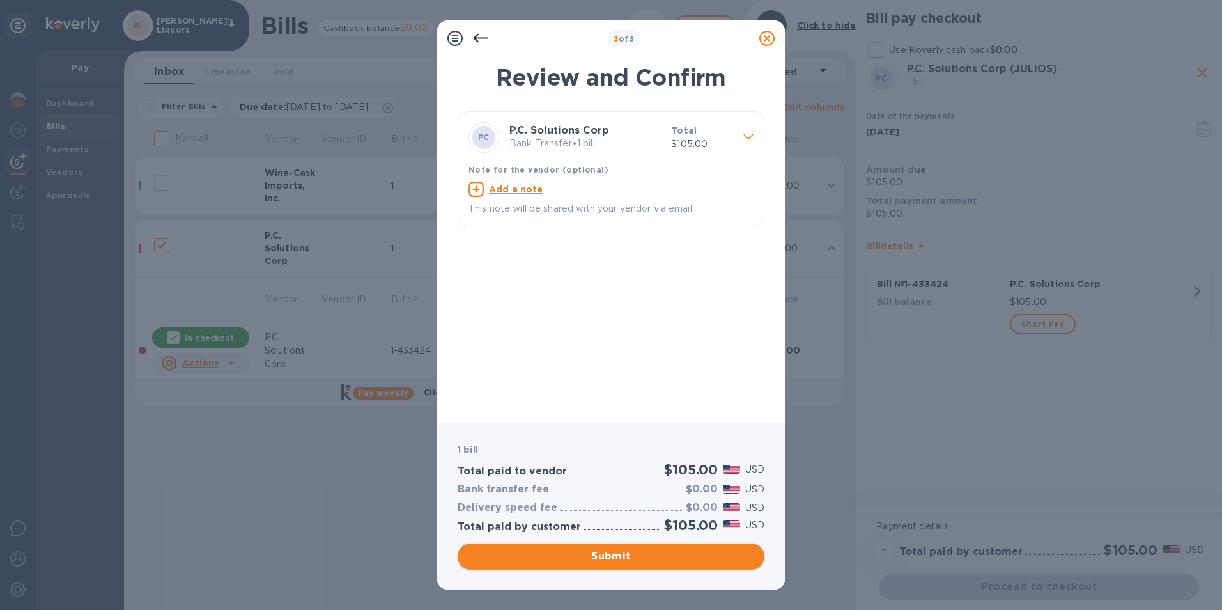
click at [609, 552] on span "Submit" at bounding box center [611, 555] width 286 height 15
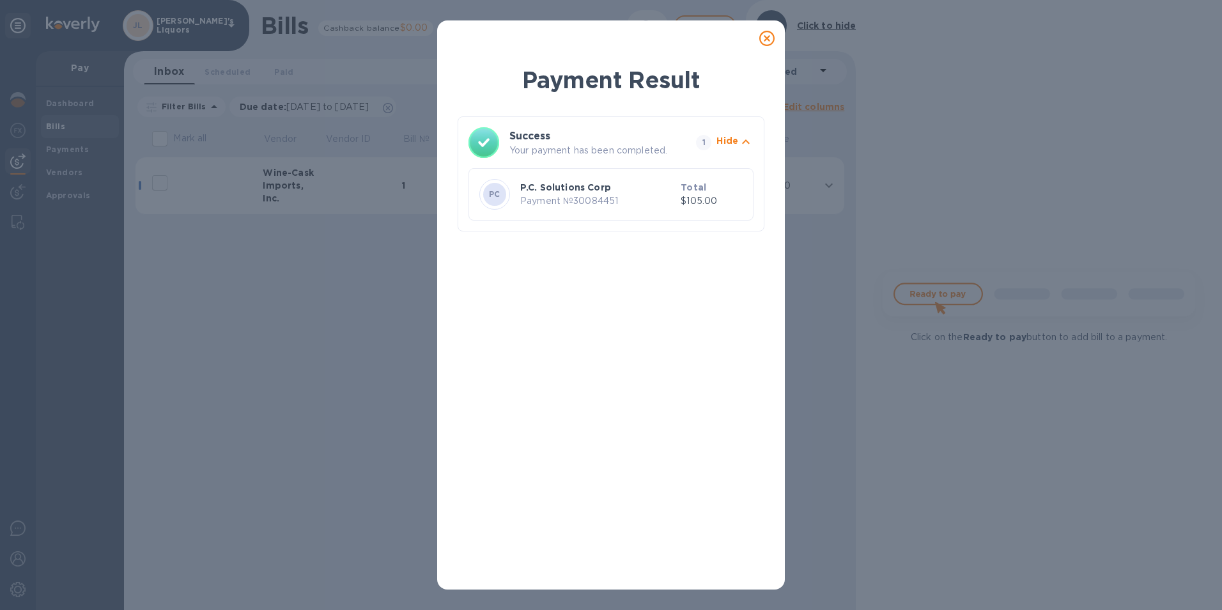
click at [767, 38] on icon at bounding box center [766, 38] width 15 height 15
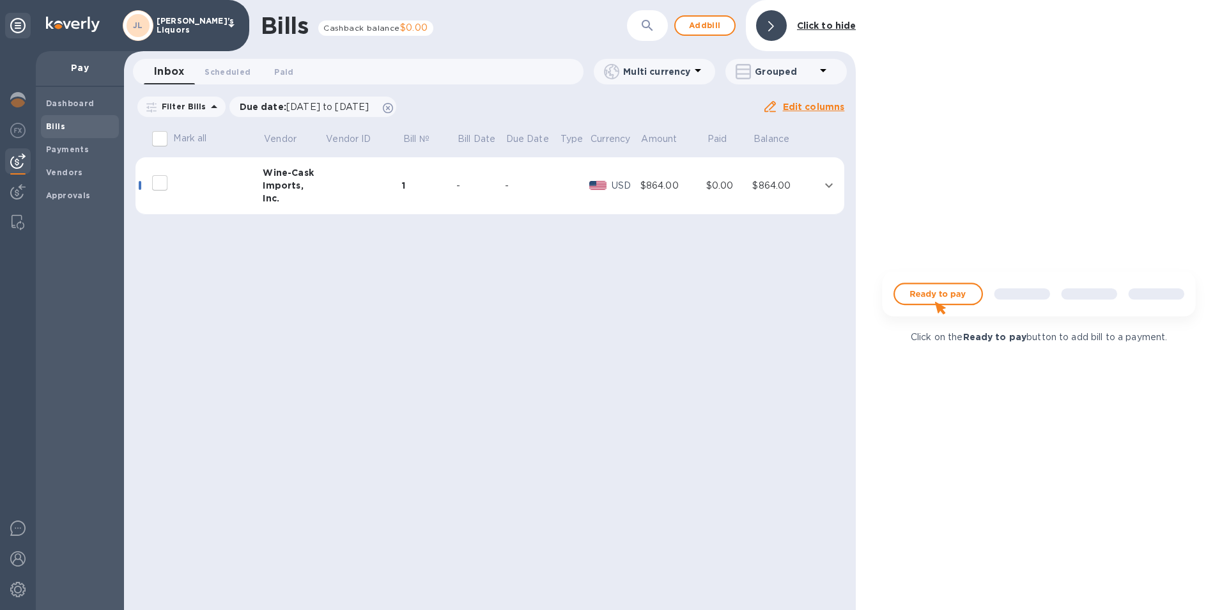
click at [288, 72] on span "Paid 0" at bounding box center [283, 71] width 19 height 13
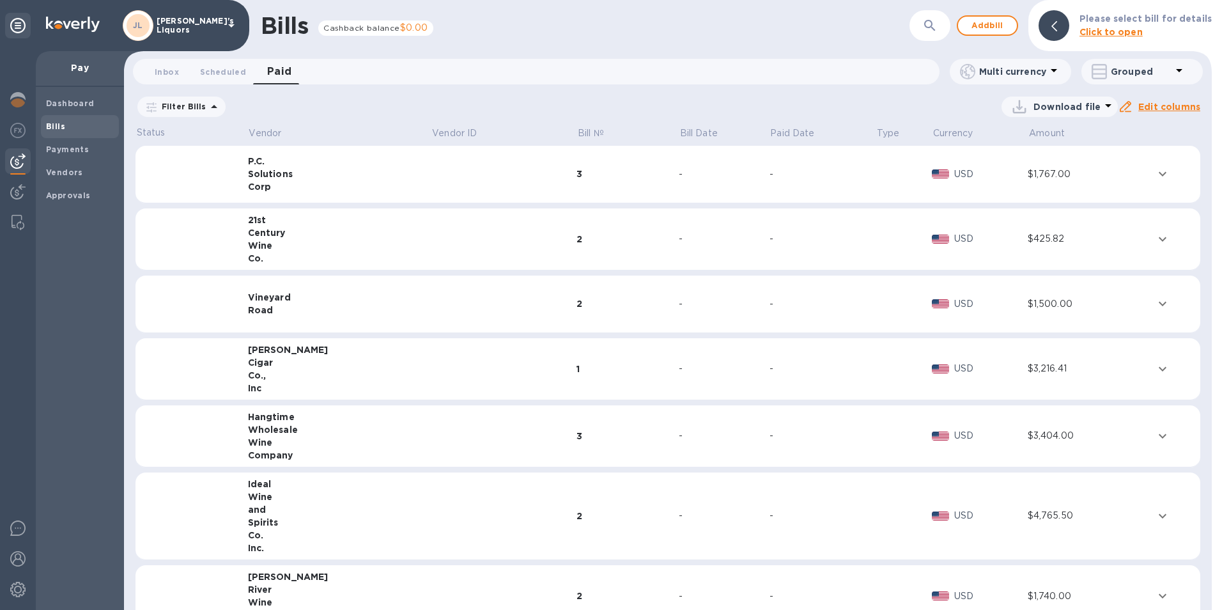
click at [0, 0] on icon at bounding box center [0, 0] width 0 height 0
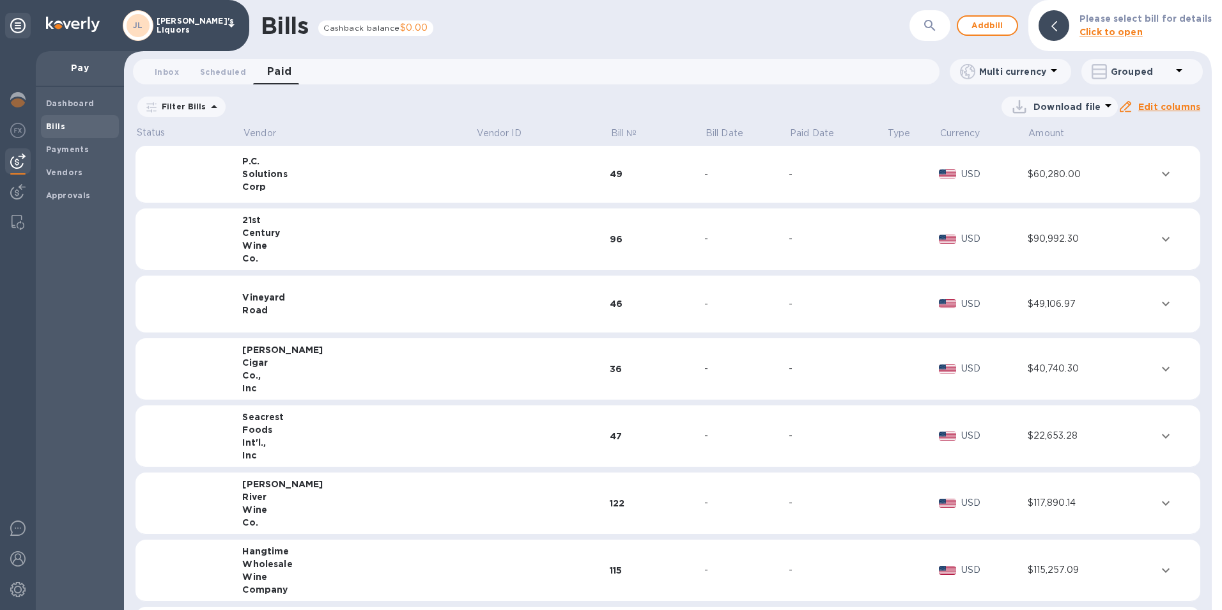
click at [209, 103] on icon at bounding box center [213, 106] width 15 height 15
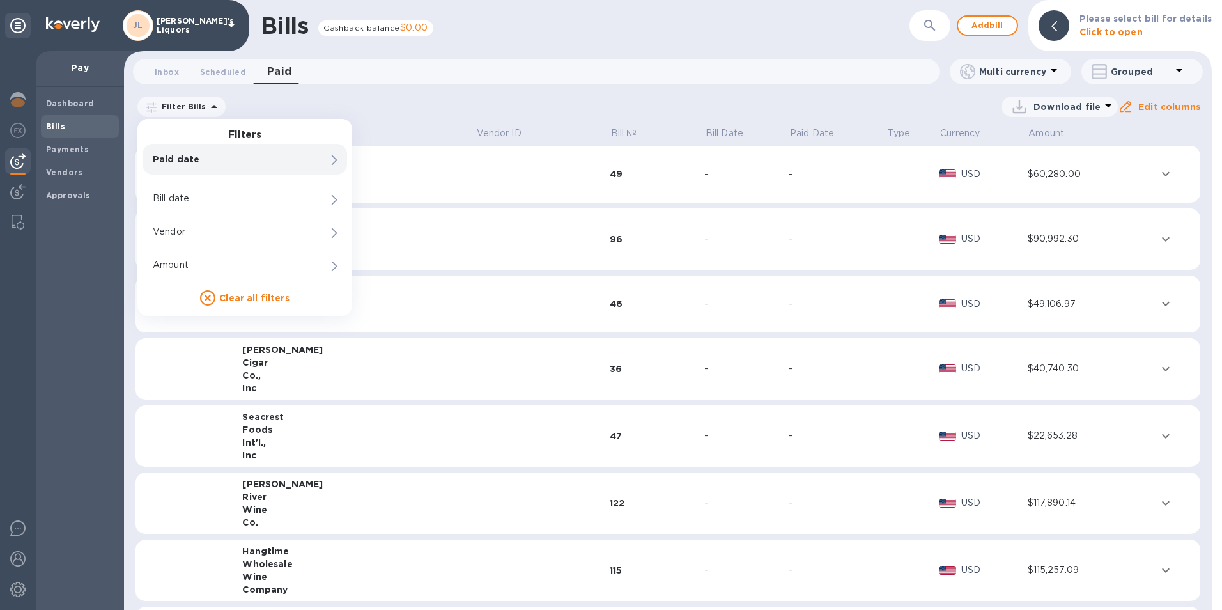
click at [174, 157] on p "Paid date" at bounding box center [223, 159] width 141 height 13
click at [564, 236] on u "Apply" at bounding box center [566, 240] width 28 height 10
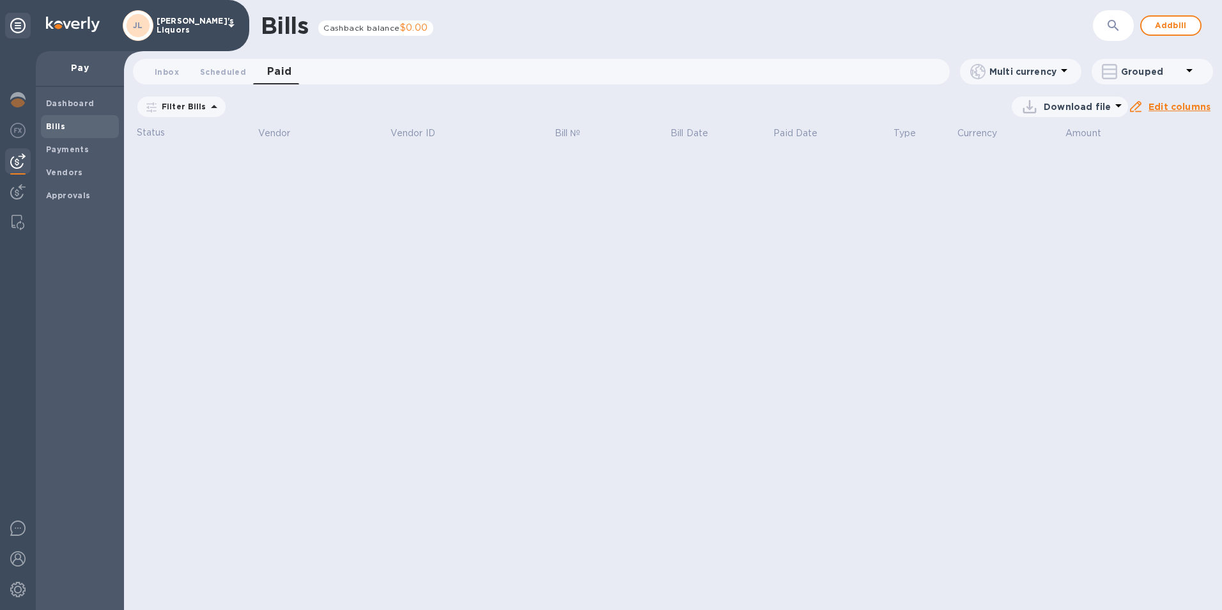
click at [0, 0] on icon at bounding box center [0, 0] width 0 height 0
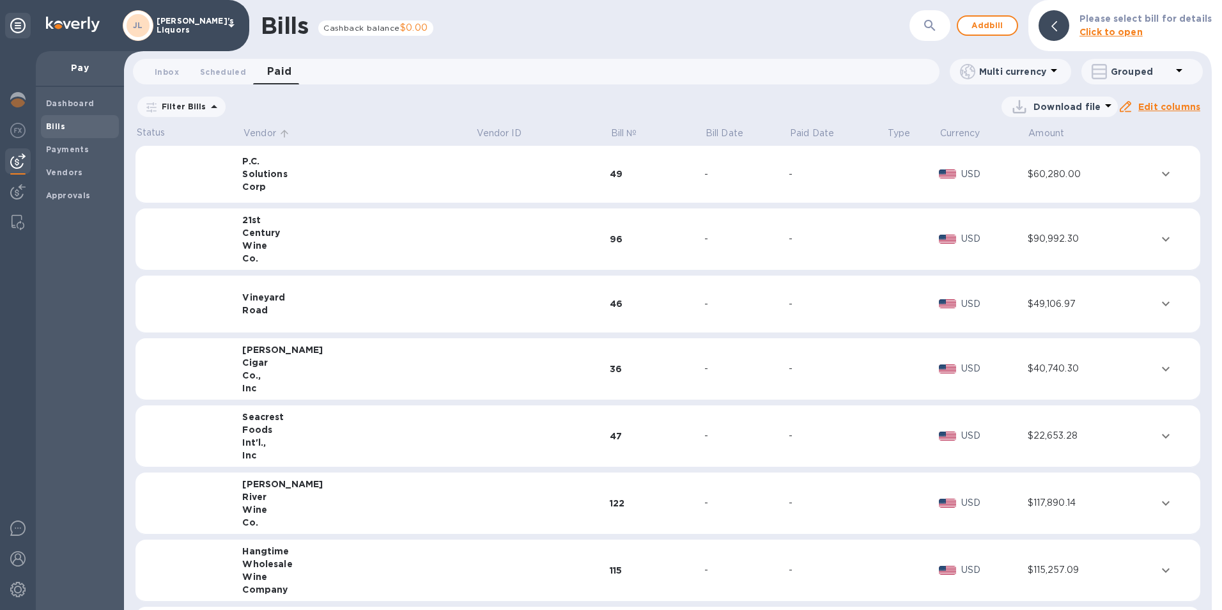
click at [270, 130] on p "Vendor" at bounding box center [260, 133] width 33 height 13
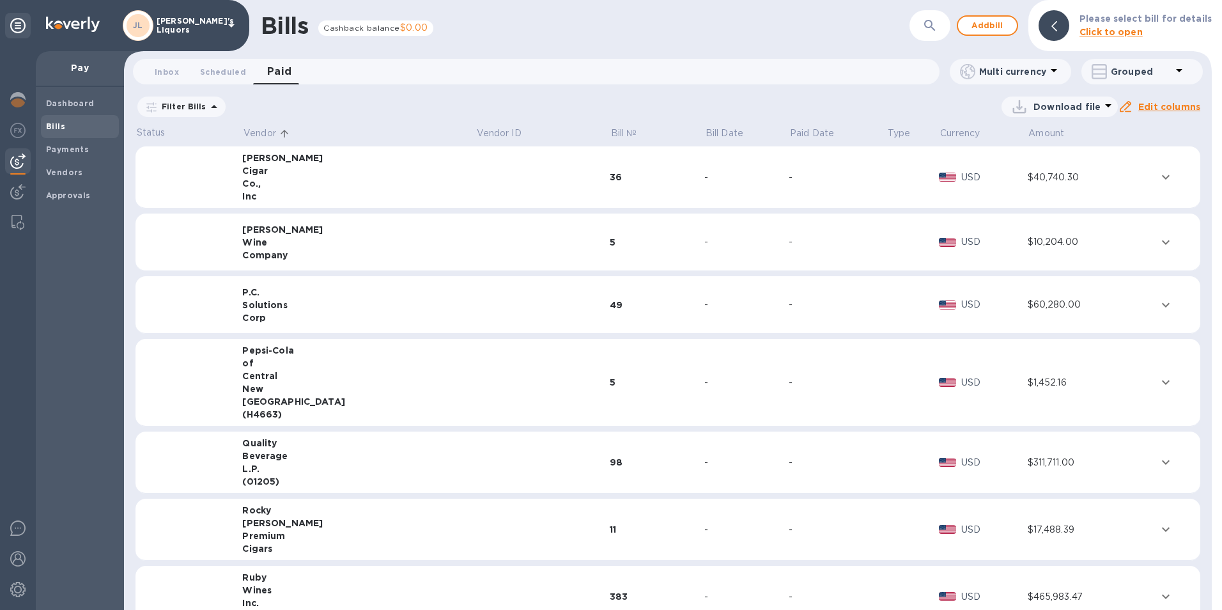
scroll to position [5553, 0]
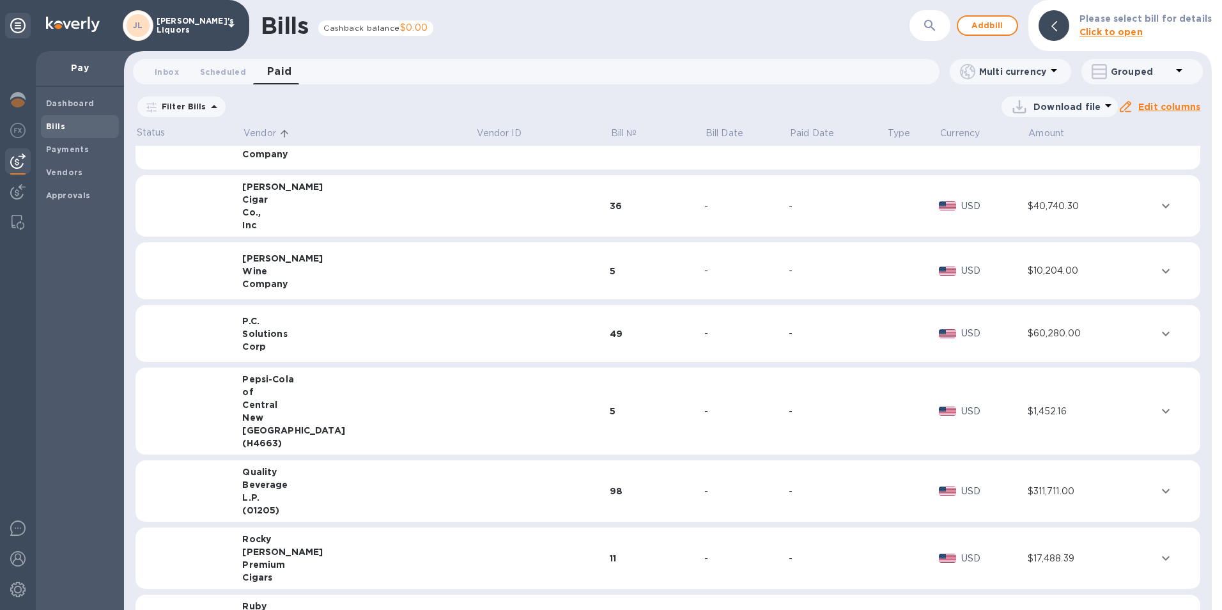
click at [1158, 331] on icon "expand row" at bounding box center [1165, 333] width 15 height 15
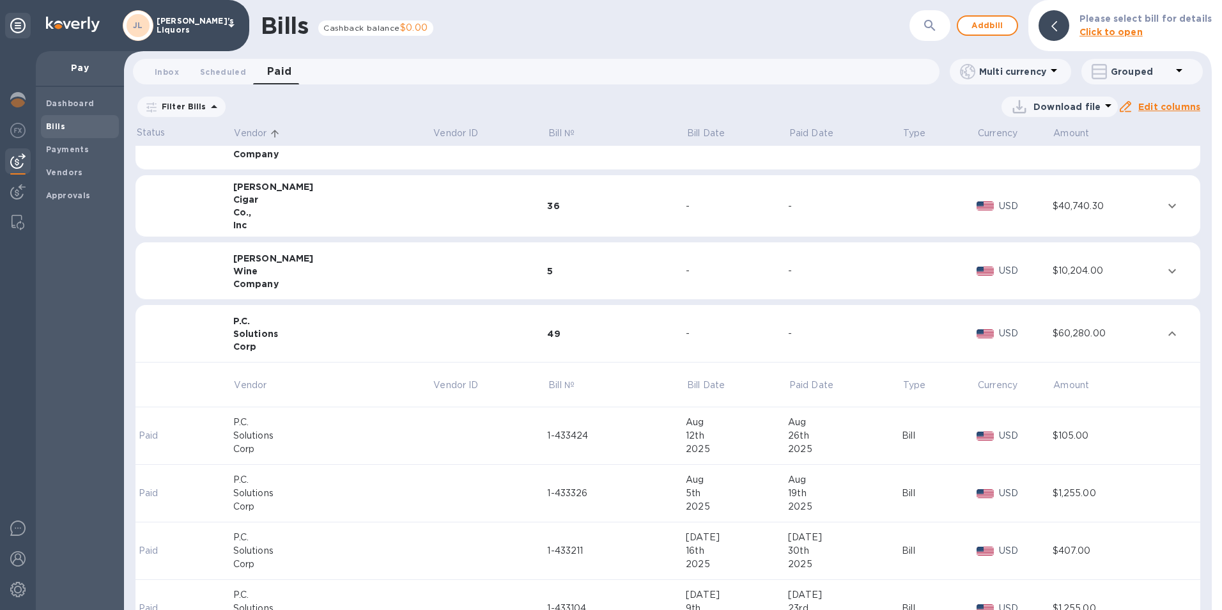
click at [902, 439] on div "Bill" at bounding box center [939, 435] width 75 height 13
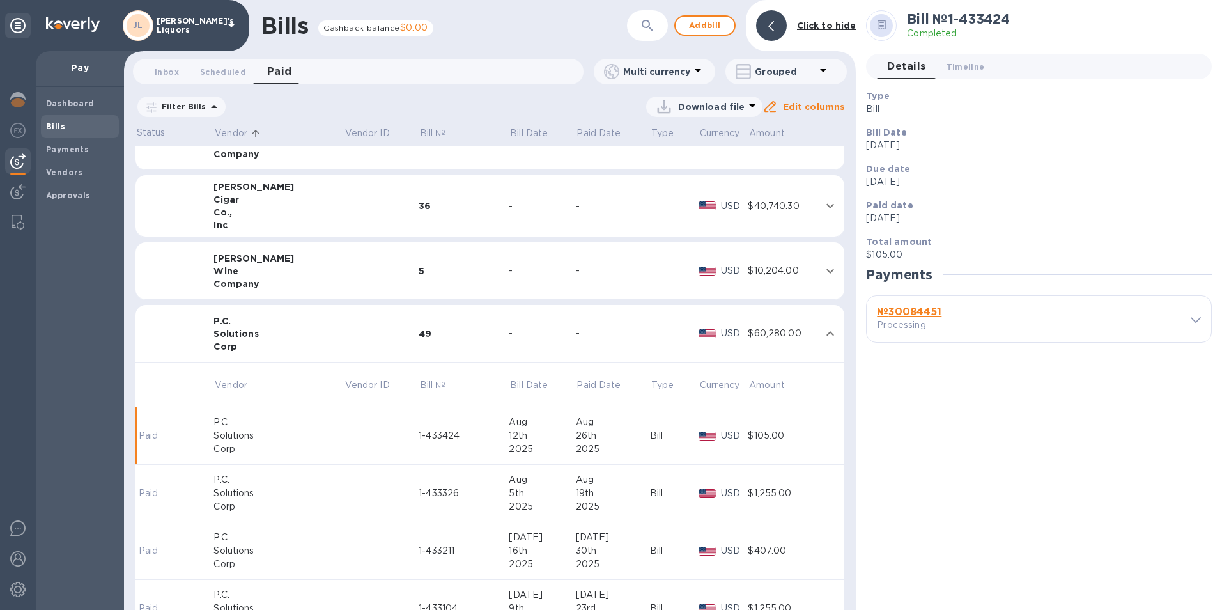
click at [914, 309] on b "№ 30084451" at bounding box center [909, 312] width 65 height 12
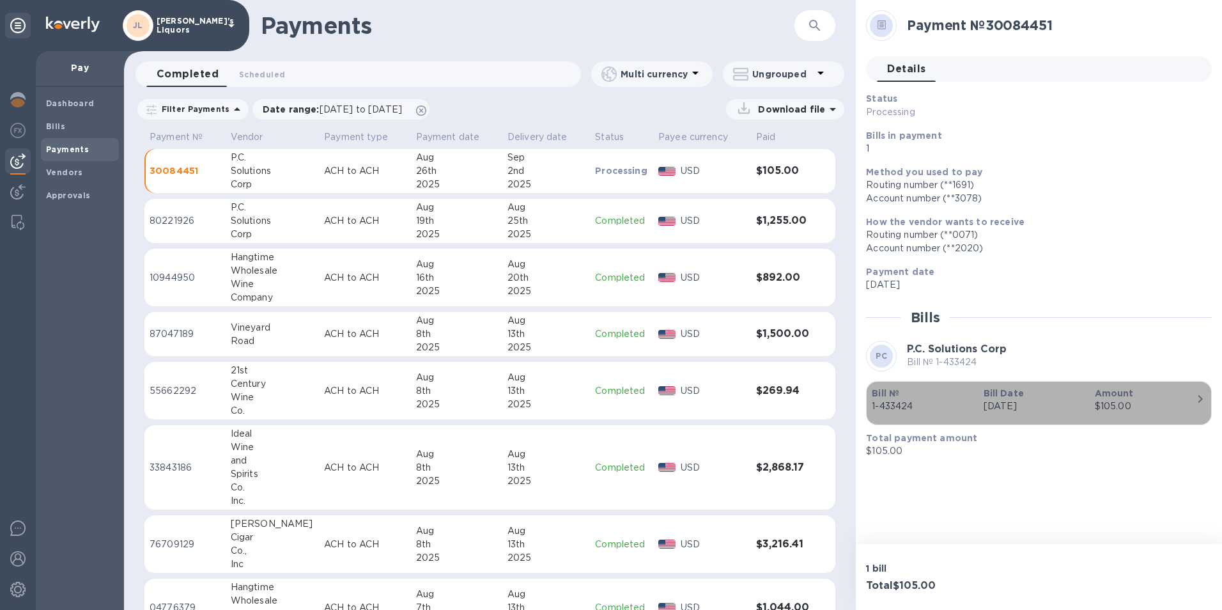
click at [990, 394] on b "Bill Date" at bounding box center [1004, 393] width 40 height 10
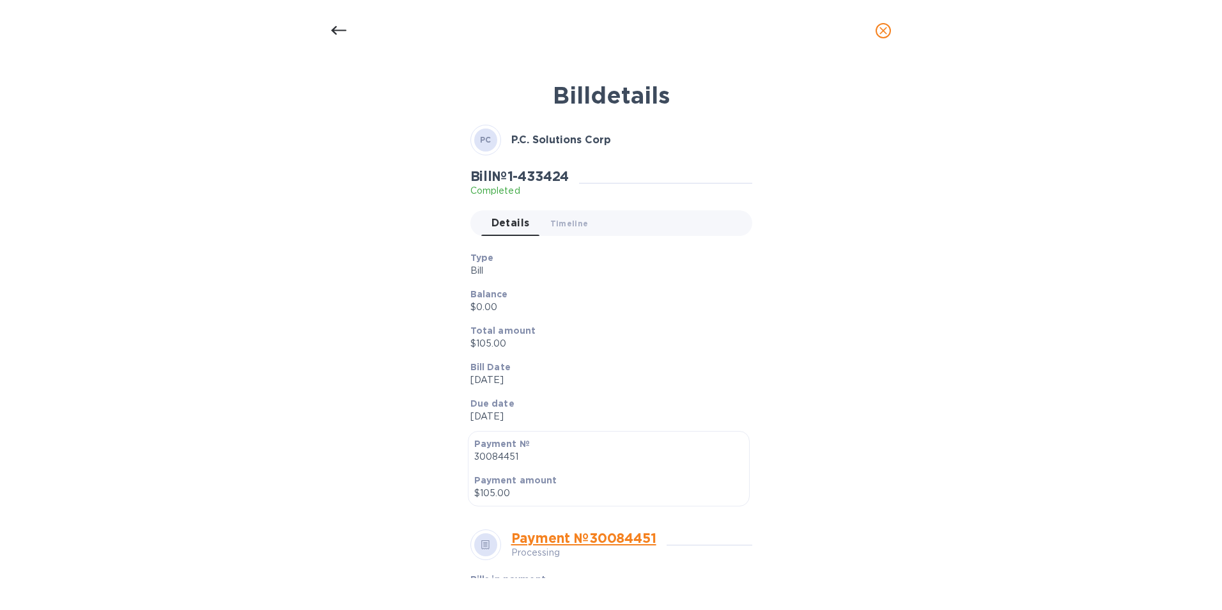
drag, startPoint x: 718, startPoint y: 324, endPoint x: 853, endPoint y: 447, distance: 182.3
click at [851, 447] on div "Bill details PC P.C. Solutions Corp Bill № 1-433424 Completed Details 0 Timelin…" at bounding box center [610, 326] width 607 height 504
